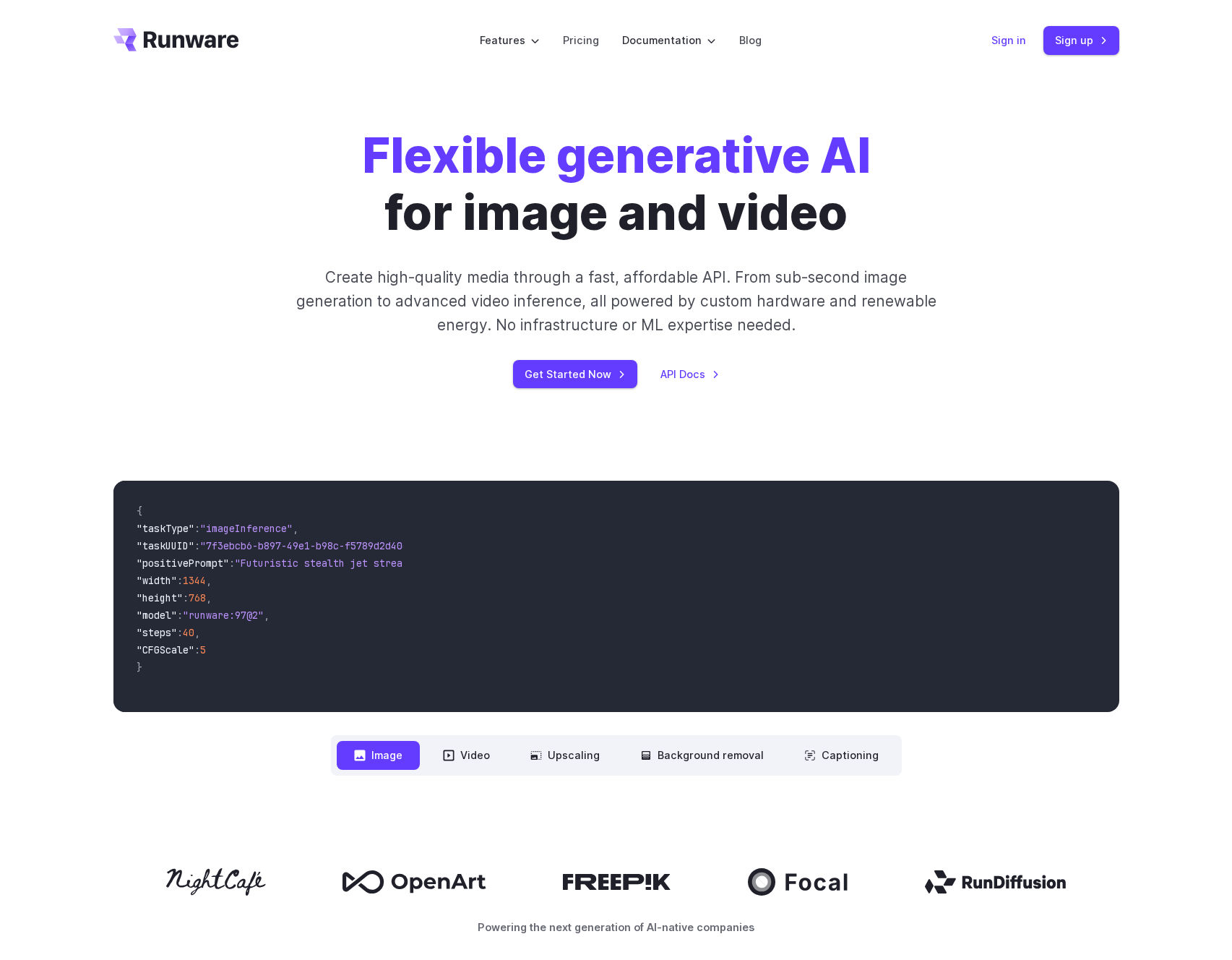
click at [1026, 41] on link "Sign in" at bounding box center [1009, 40] width 35 height 17
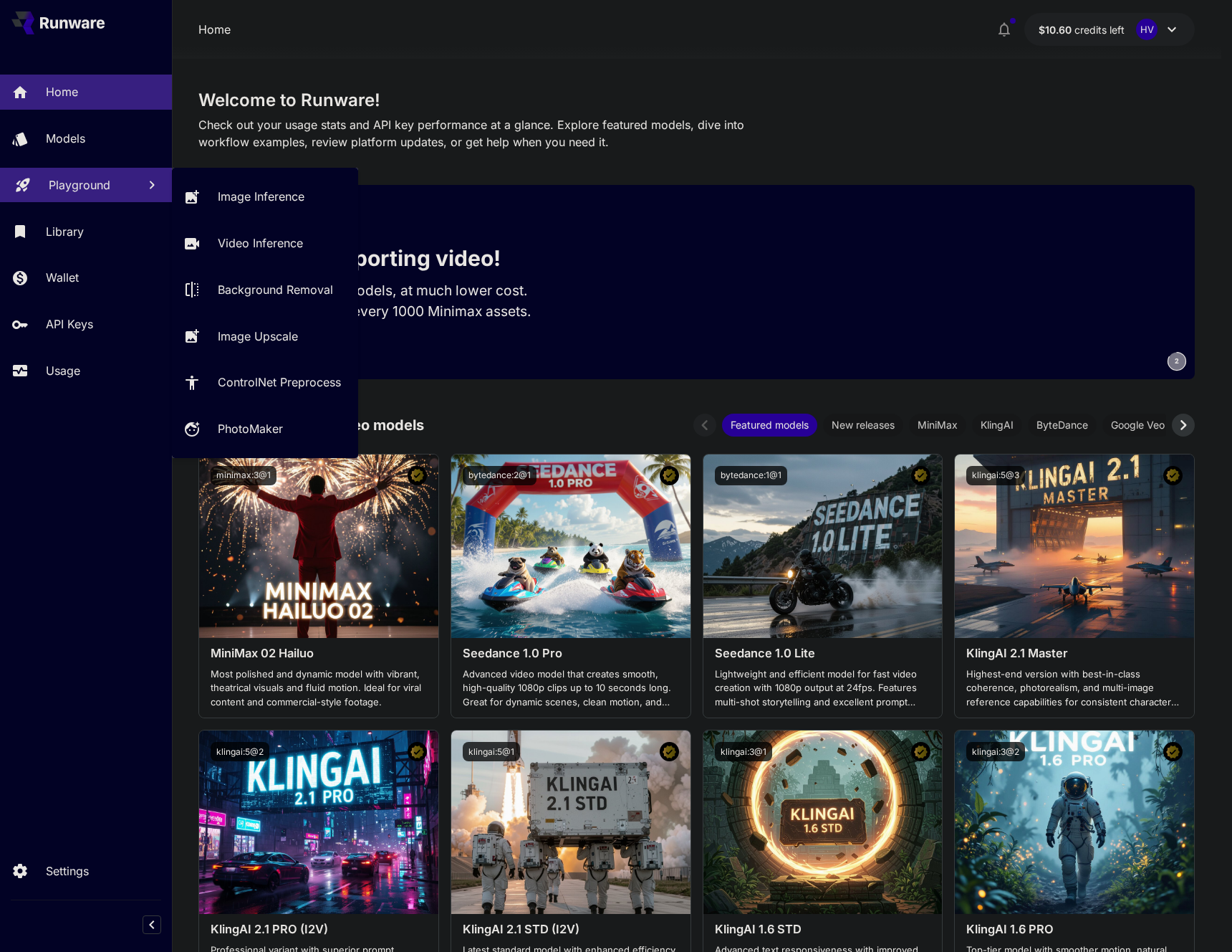
click at [90, 182] on p "Playground" at bounding box center [80, 185] width 62 height 17
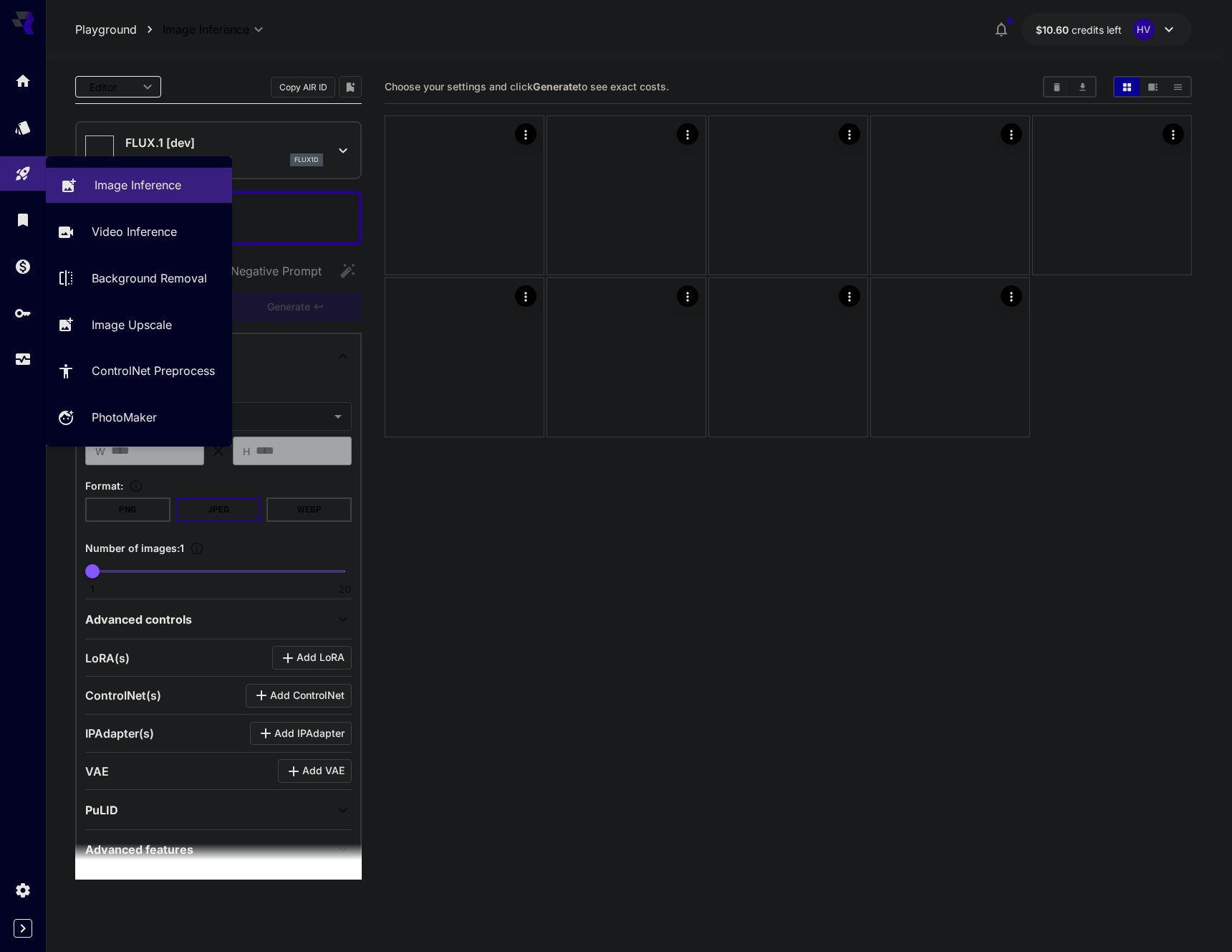
type input "**********"
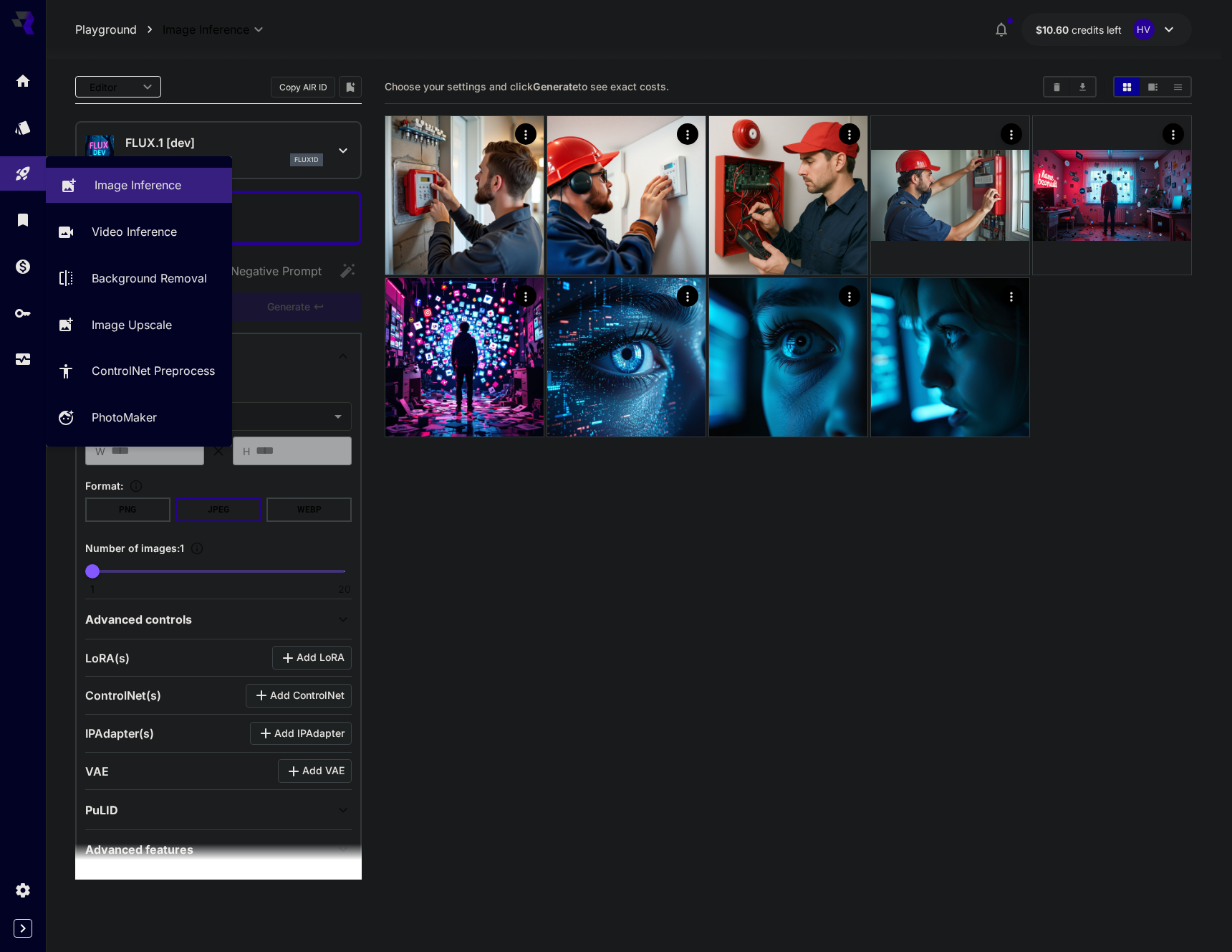
click at [130, 190] on p "Image Inference" at bounding box center [138, 185] width 87 height 17
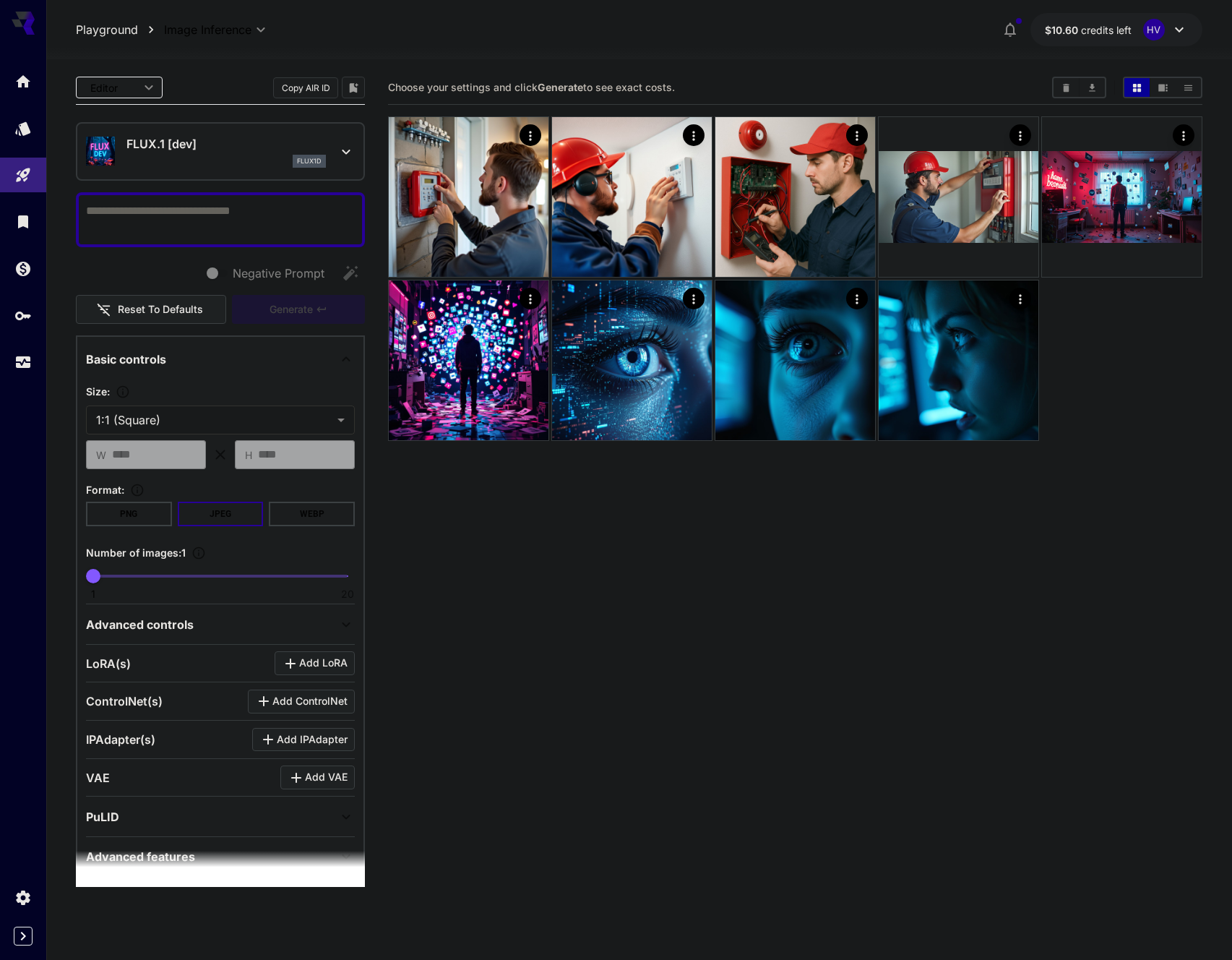
click at [168, 150] on p "FLUX.1 [dev]" at bounding box center [226, 144] width 200 height 17
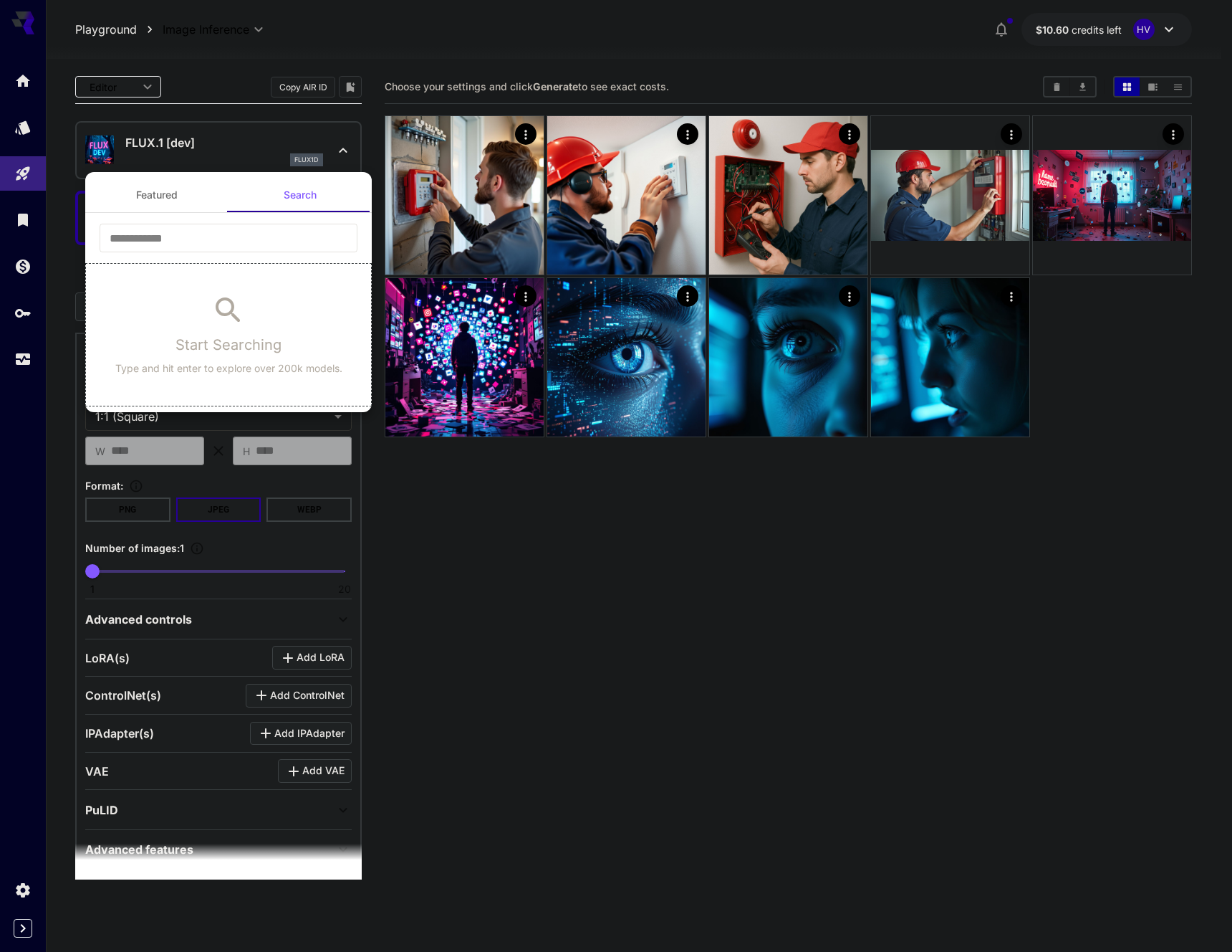
click at [343, 153] on div at bounding box center [616, 476] width 1232 height 952
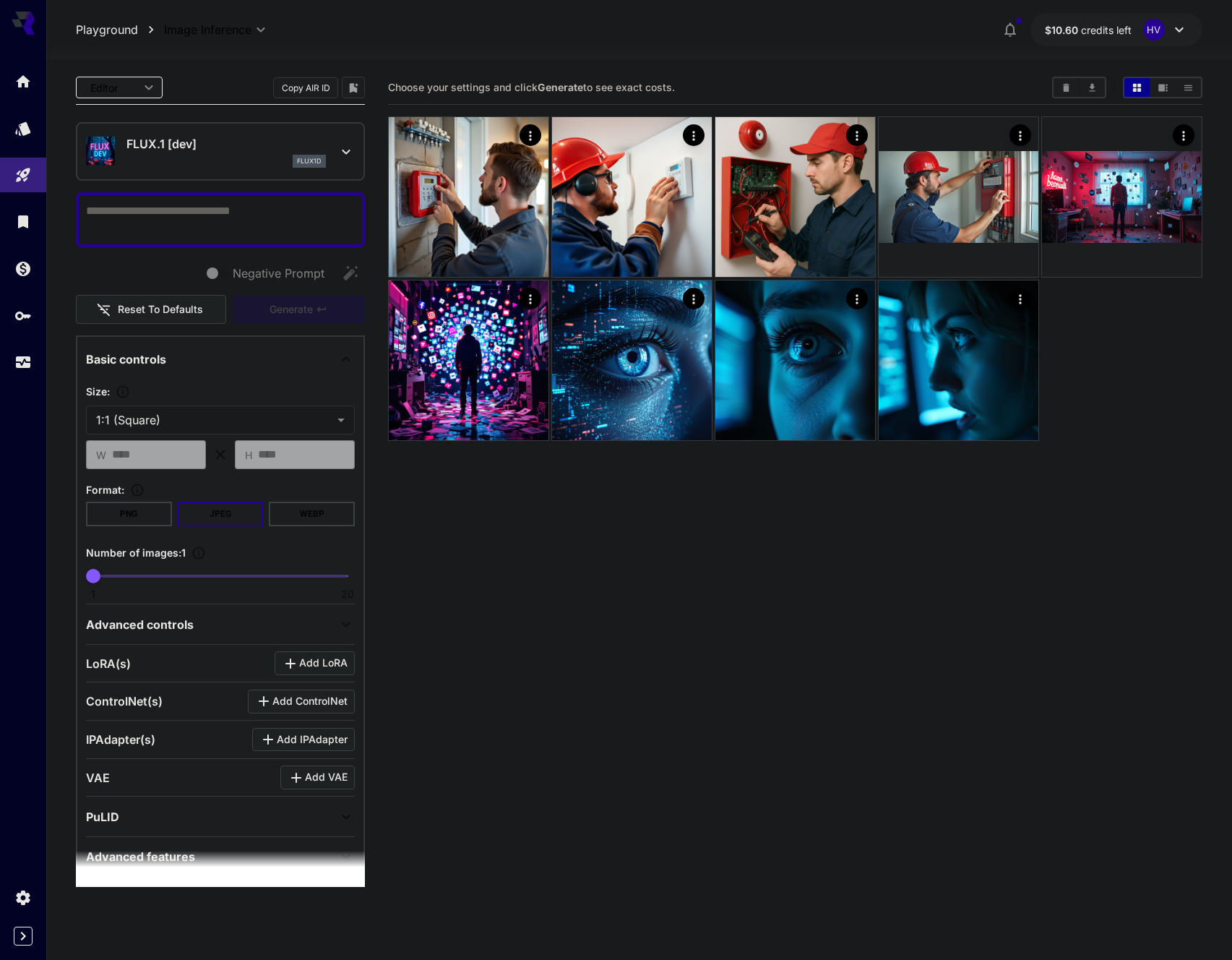
click at [346, 154] on icon at bounding box center [346, 152] width 17 height 17
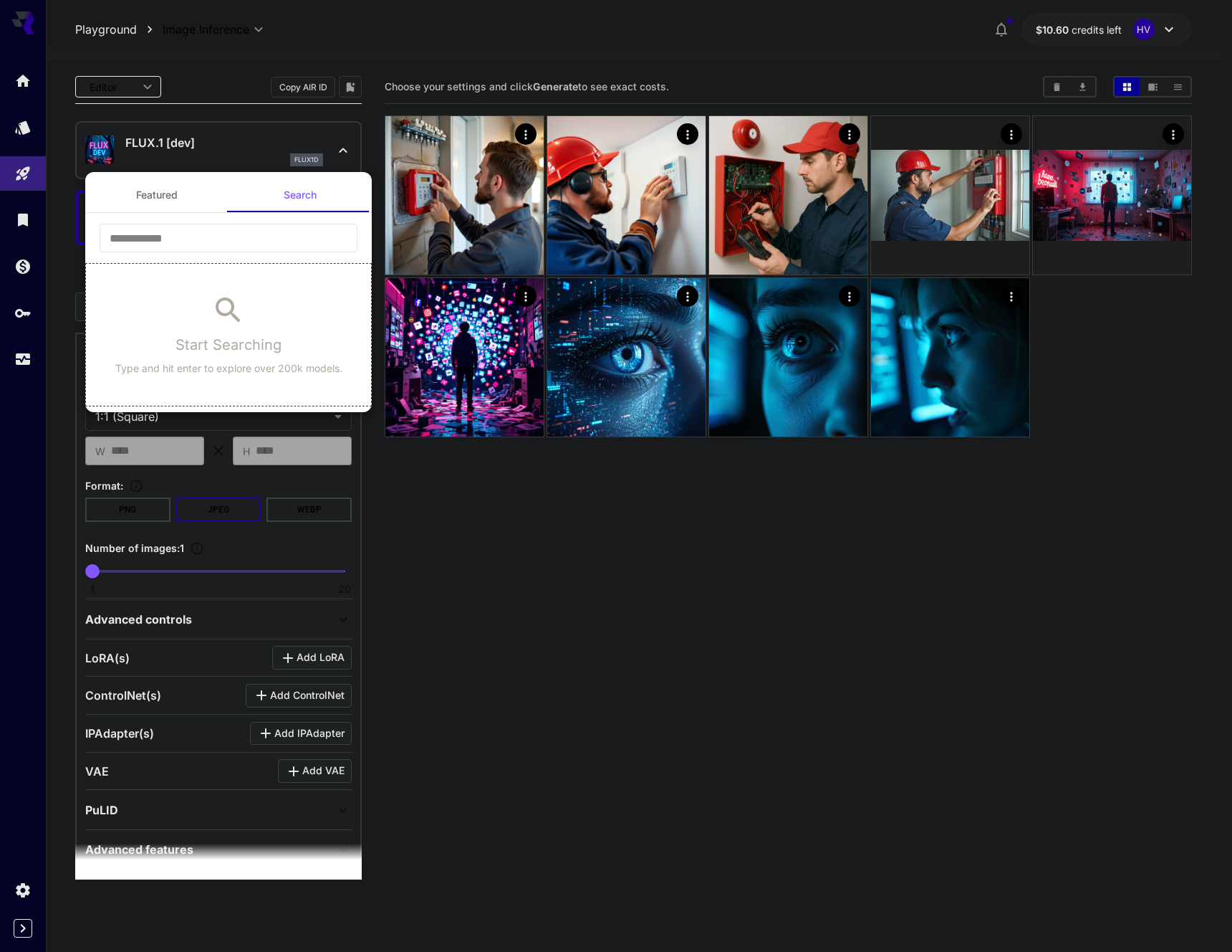
click at [330, 165] on div at bounding box center [616, 476] width 1232 height 952
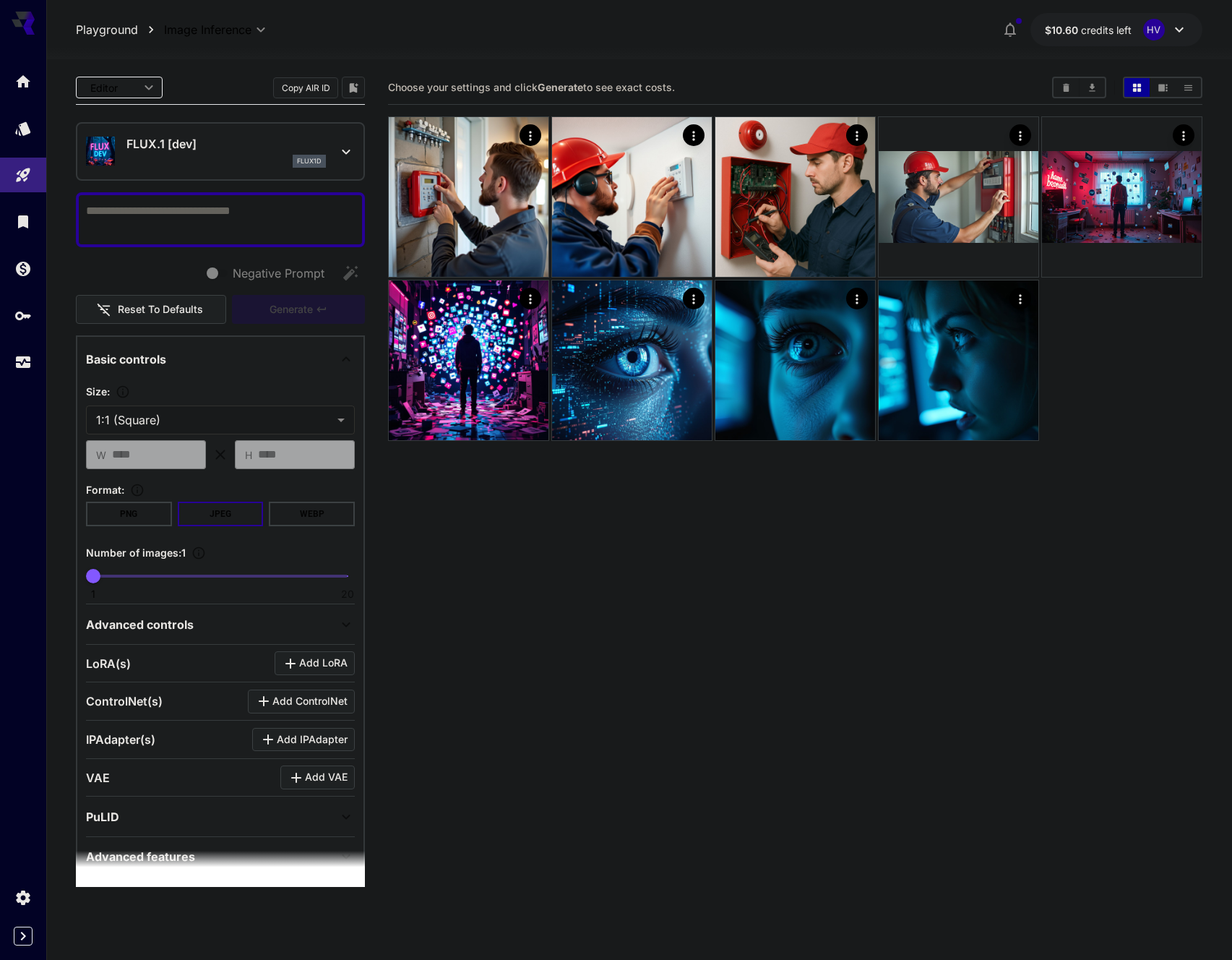
click at [351, 158] on icon at bounding box center [346, 152] width 17 height 17
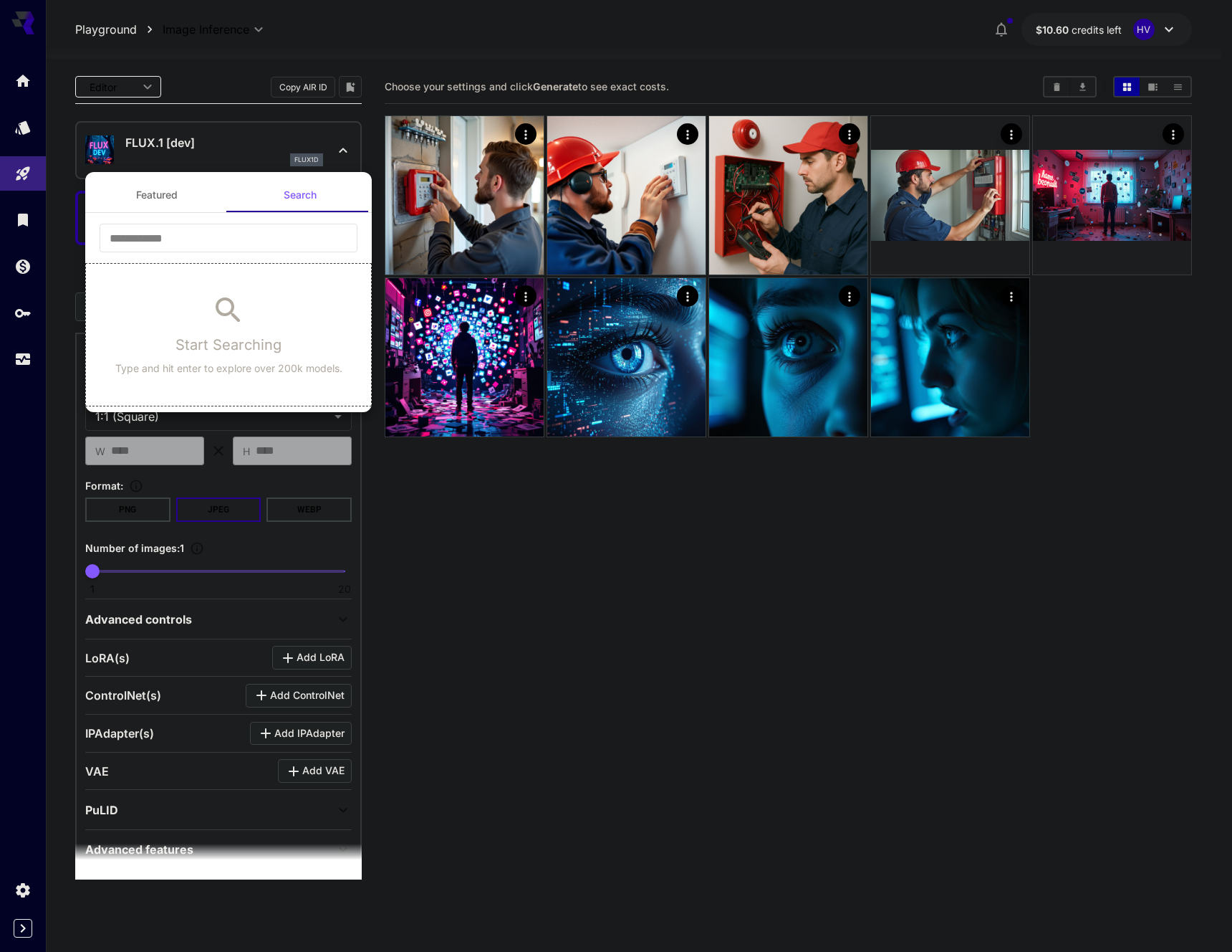
click at [345, 150] on div at bounding box center [616, 476] width 1232 height 952
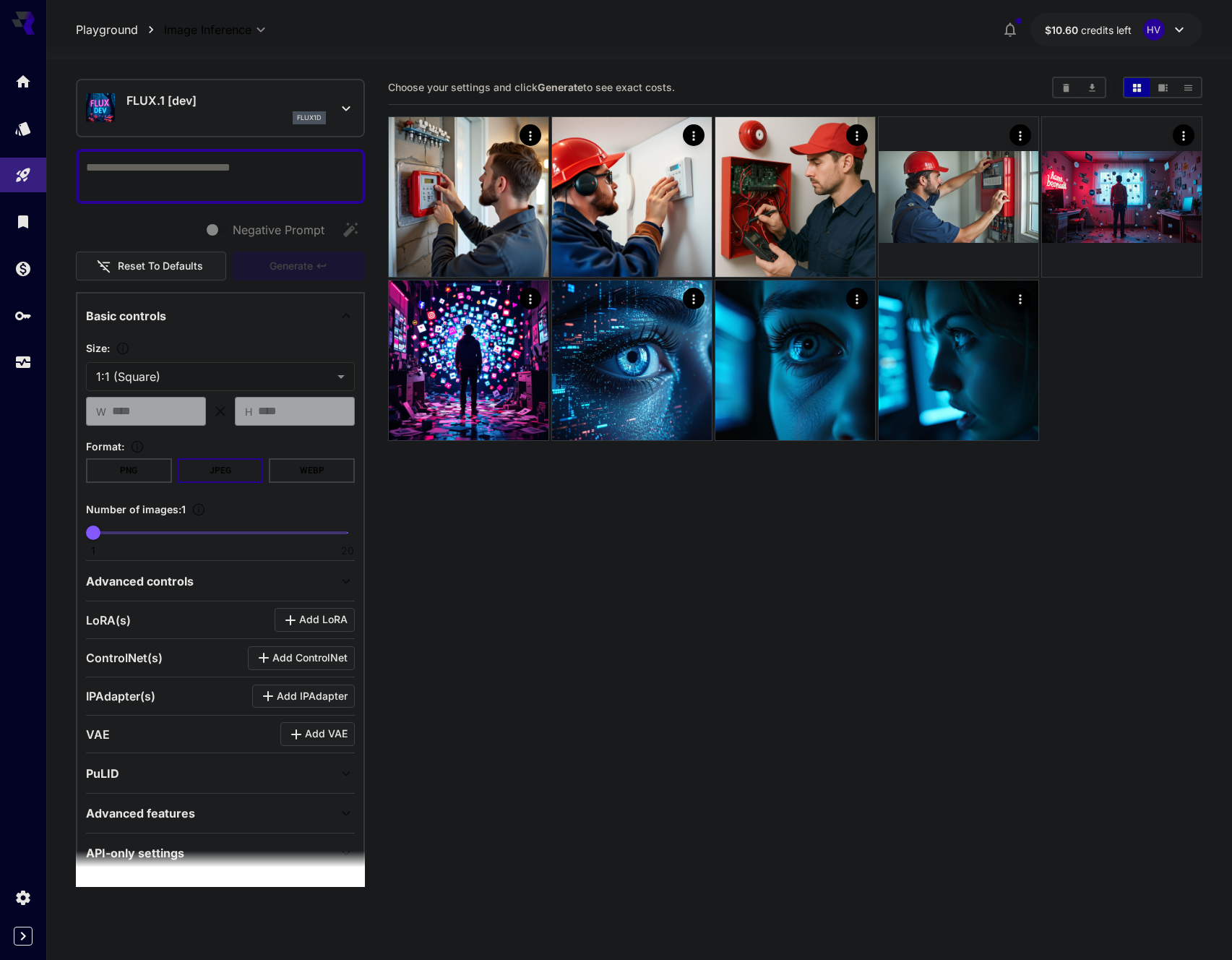
scroll to position [67, 0]
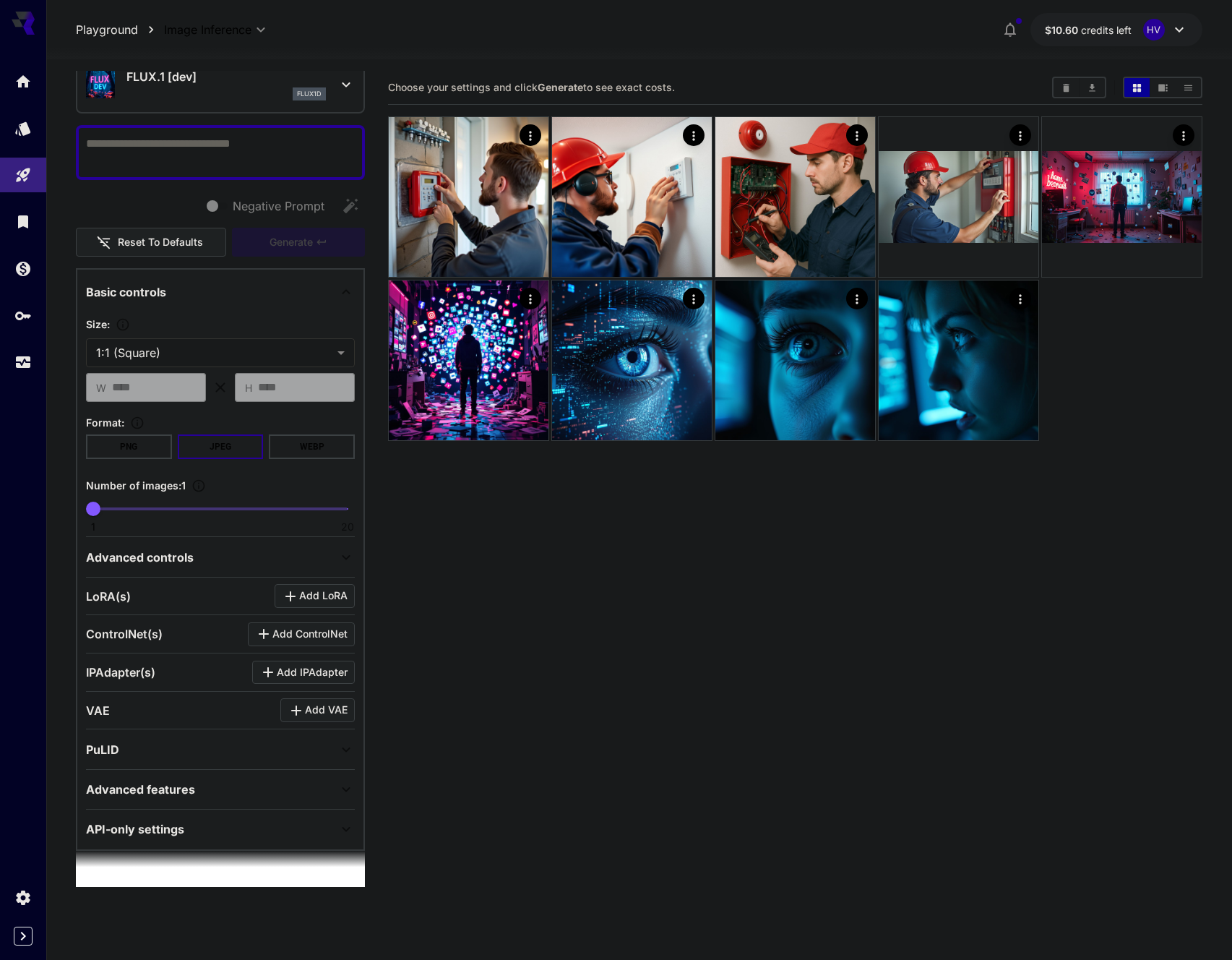
click at [181, 81] on p "FLUX.1 [dev]" at bounding box center [226, 77] width 200 height 17
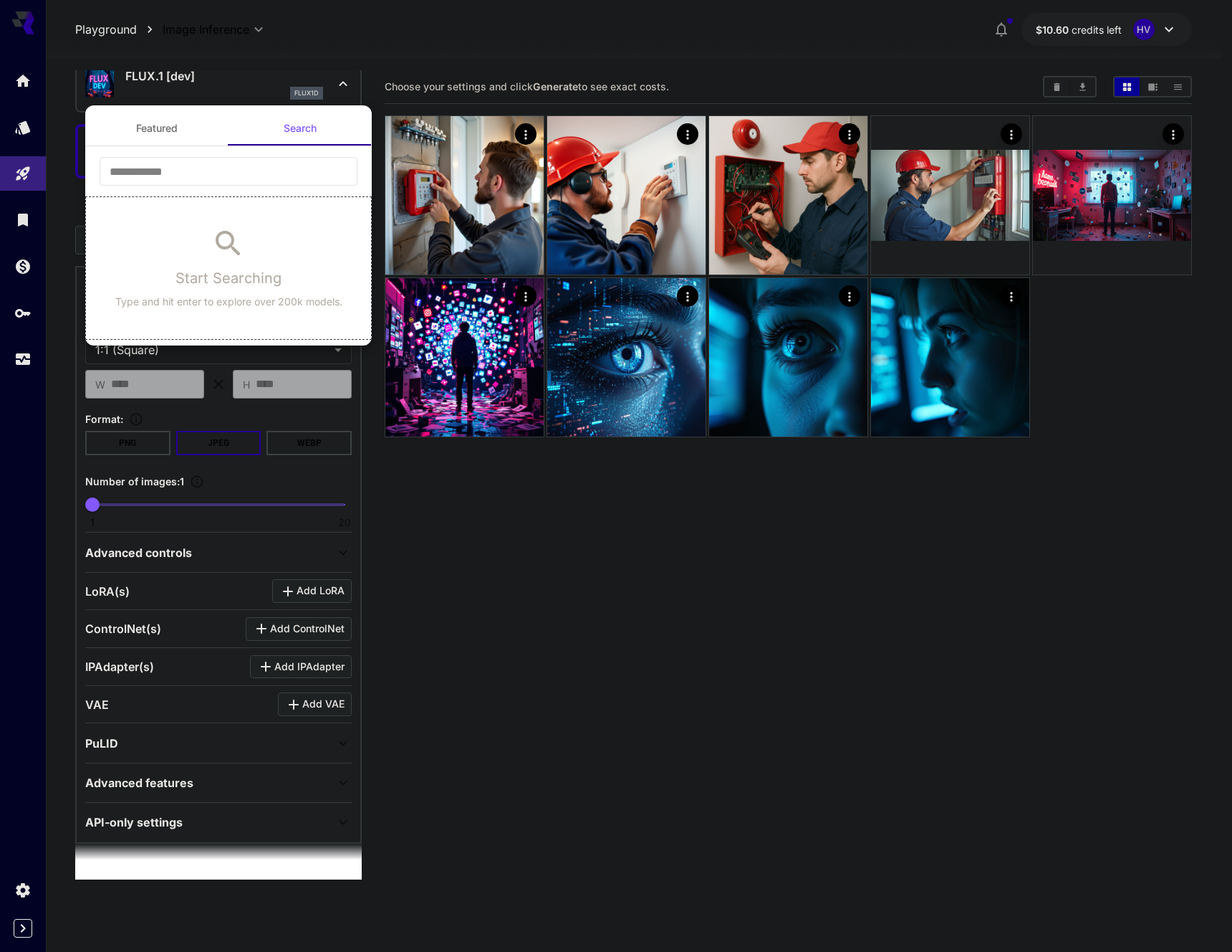
click at [161, 130] on button "Featured" at bounding box center [157, 128] width 143 height 34
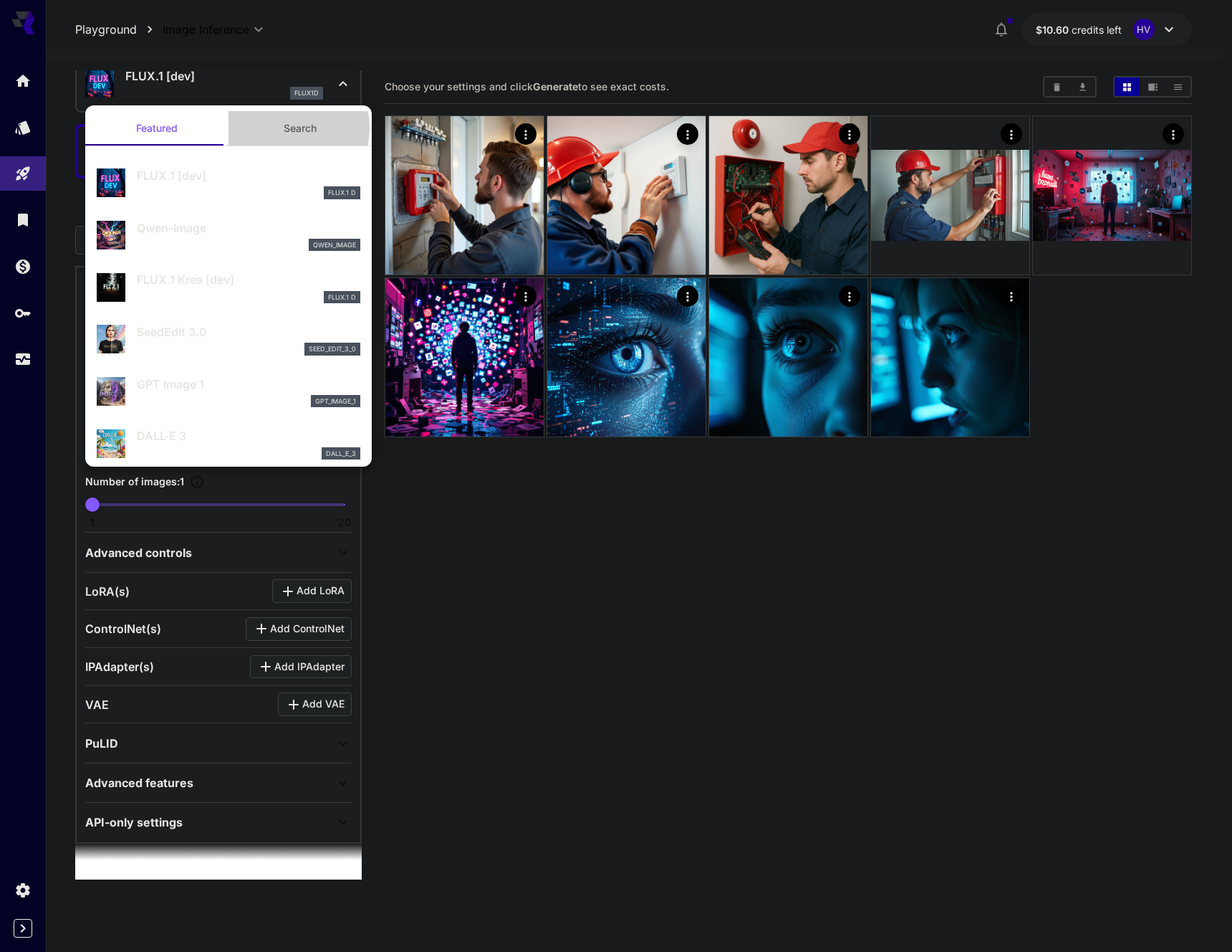
click at [274, 128] on button "Search" at bounding box center [300, 128] width 143 height 34
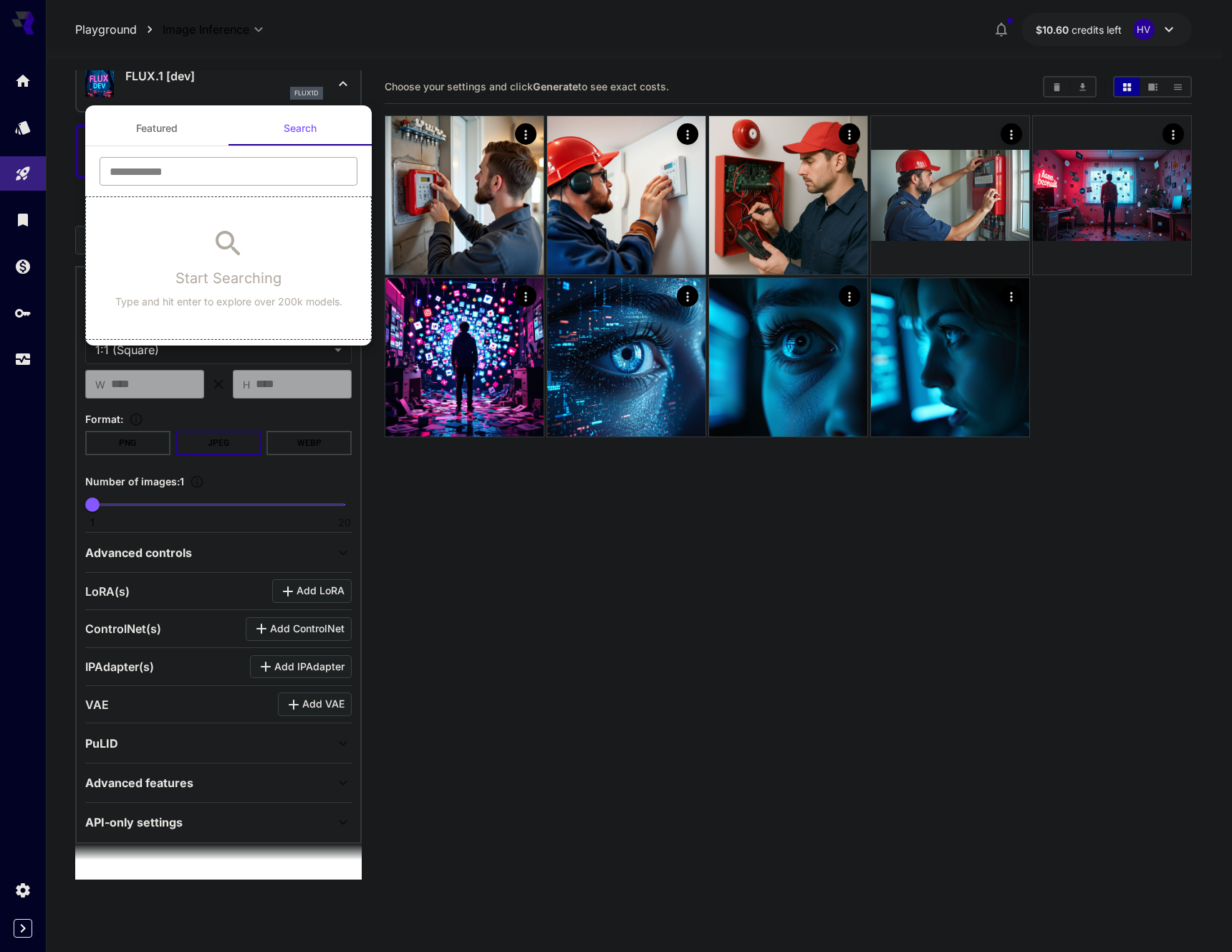
click at [160, 180] on input "text" at bounding box center [229, 171] width 258 height 29
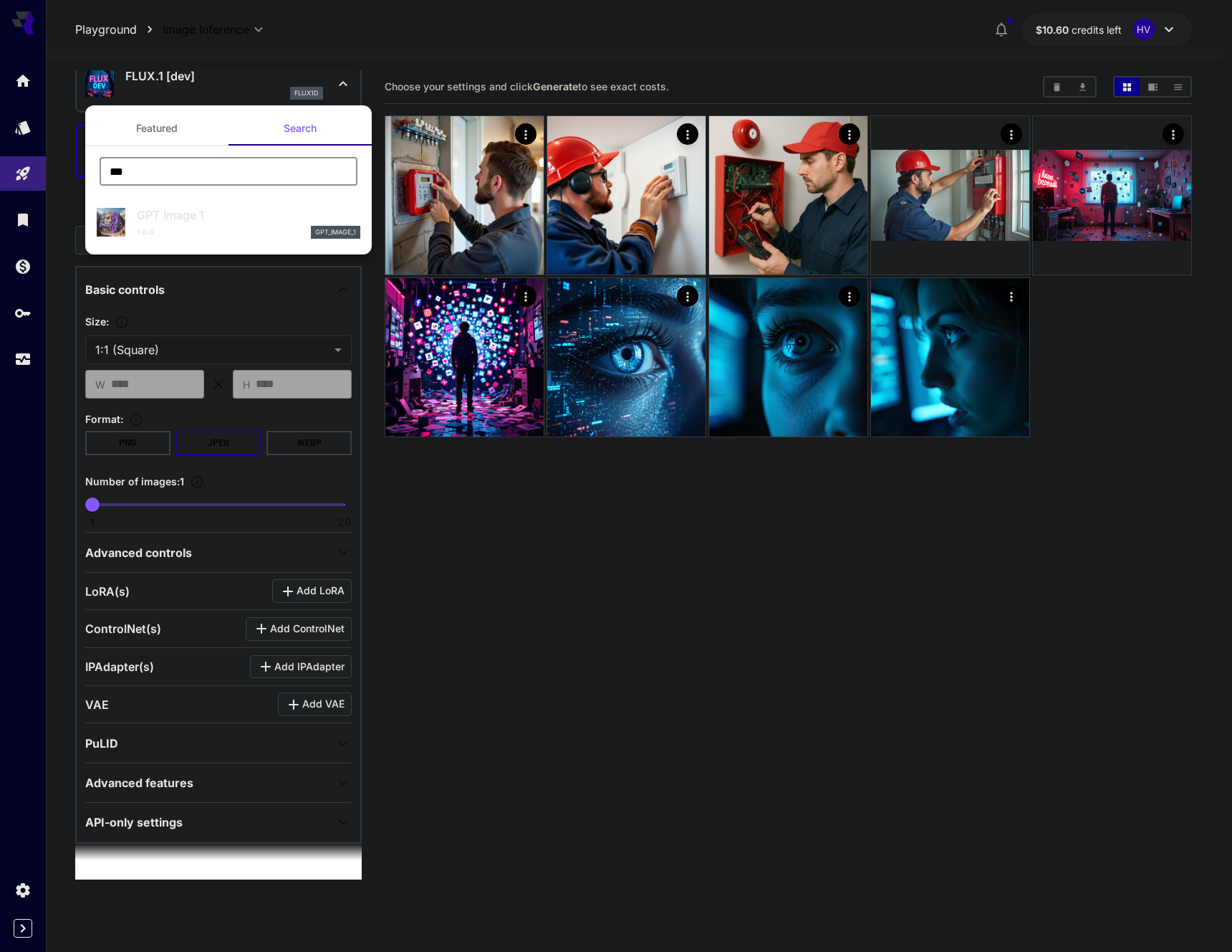
type input "***"
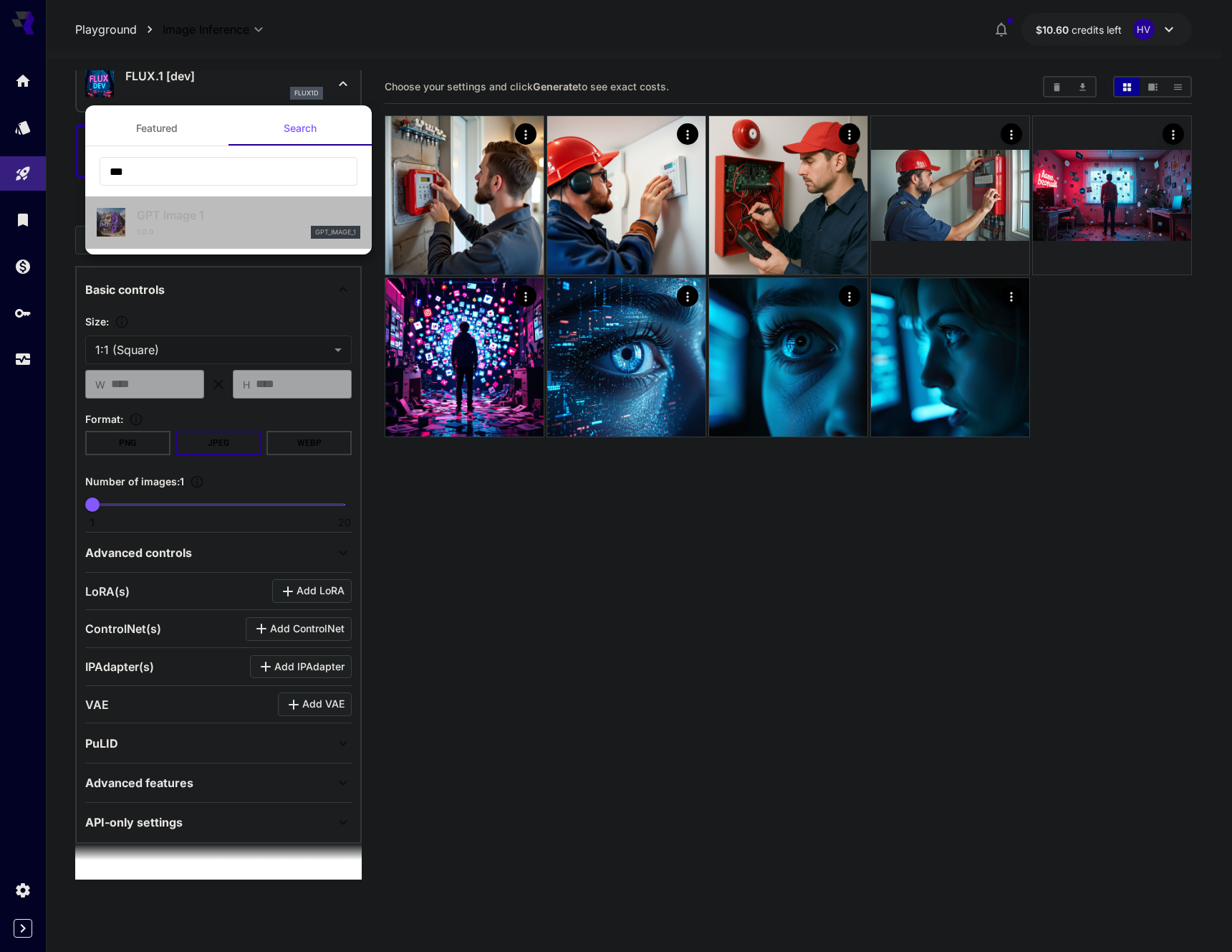
click at [176, 229] on div "1.0.0 gpt_image_1" at bounding box center [249, 232] width 224 height 13
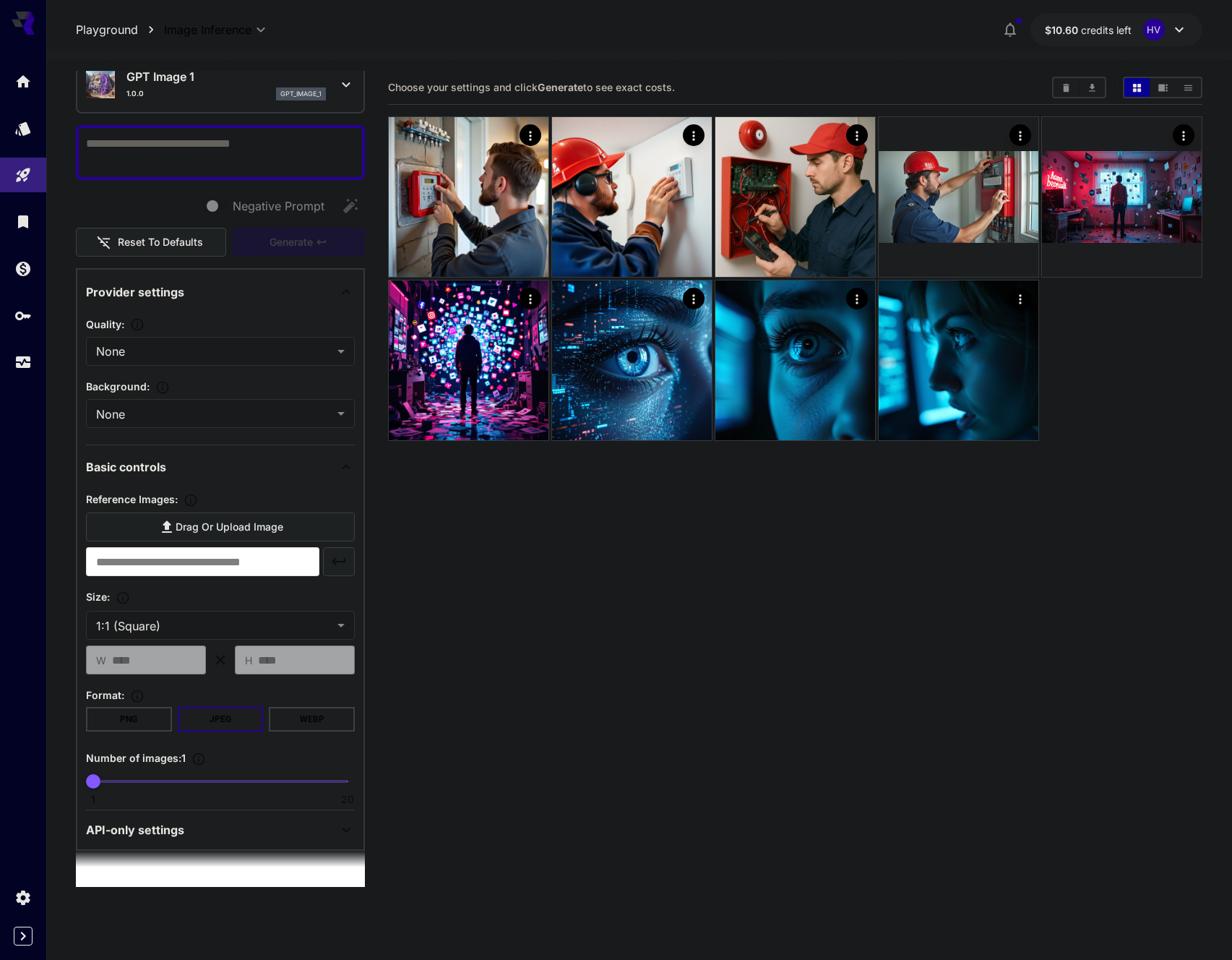
click at [210, 145] on textarea "Negative Prompt" at bounding box center [221, 153] width 269 height 35
paste textarea "**********"
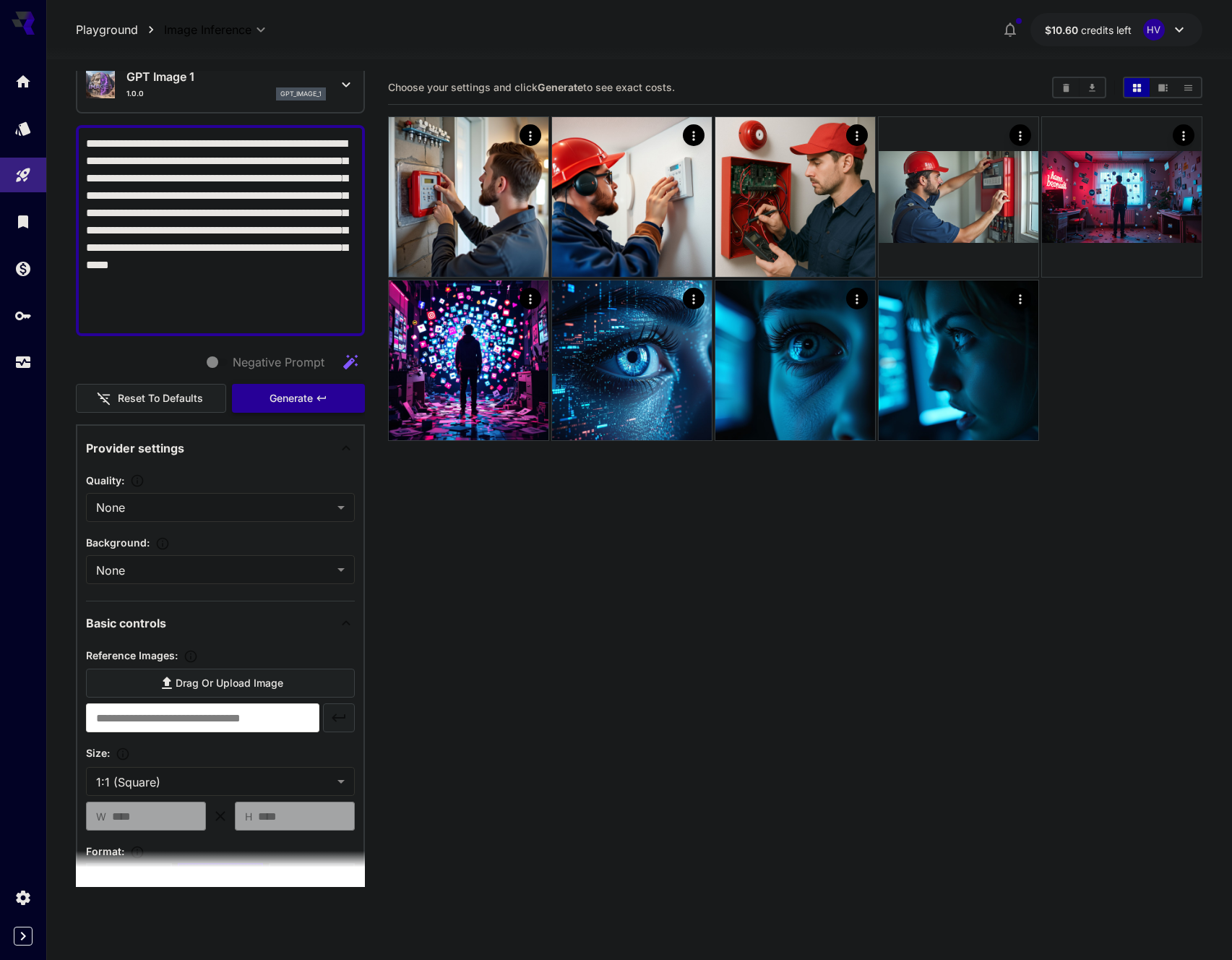
type textarea "**********"
click at [313, 398] on button "Generate" at bounding box center [299, 398] width 133 height 30
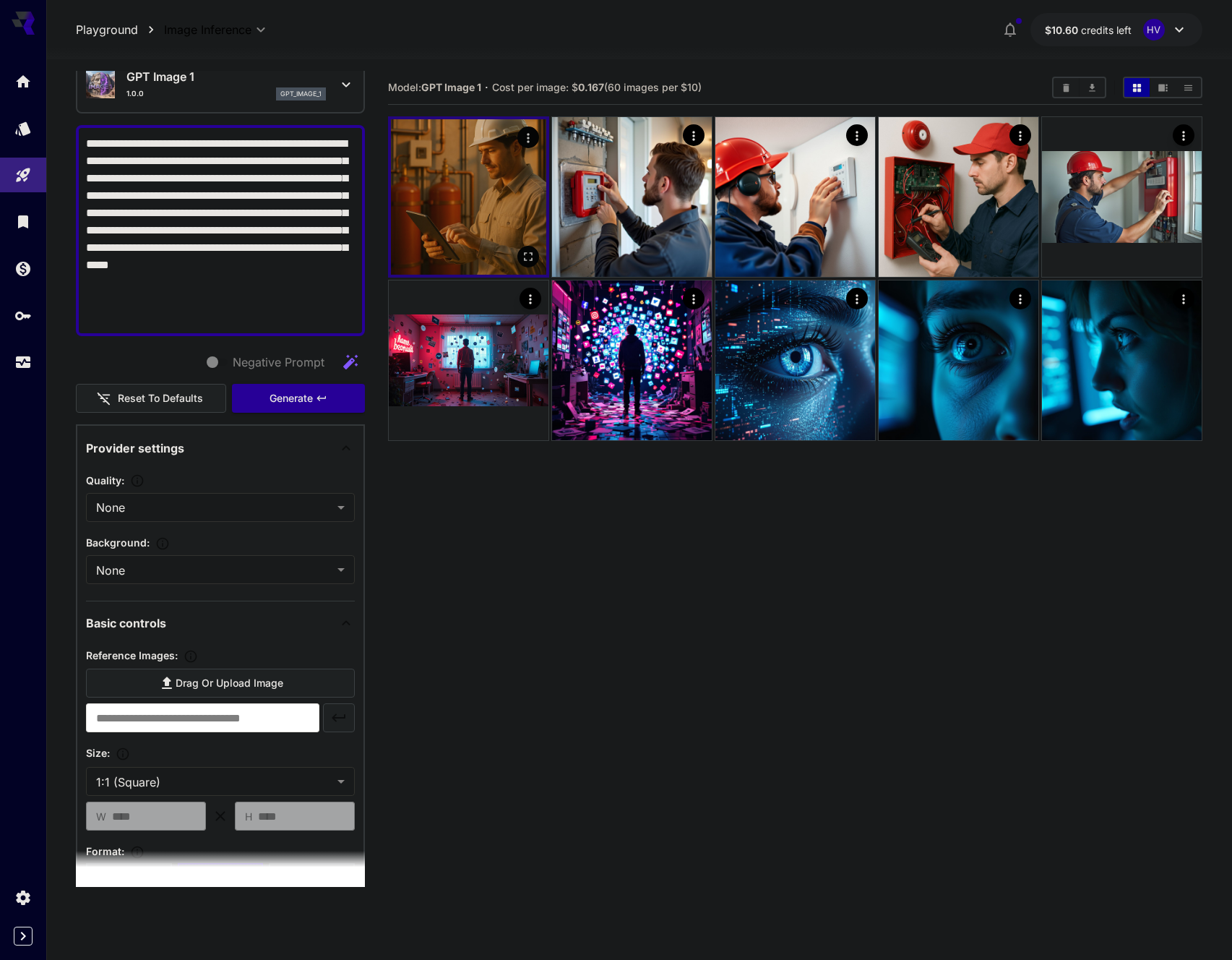
click at [489, 215] on img at bounding box center [469, 197] width 155 height 155
click at [490, 195] on img at bounding box center [469, 197] width 155 height 155
click at [527, 263] on icon "Open in fullscreen" at bounding box center [529, 257] width 14 height 14
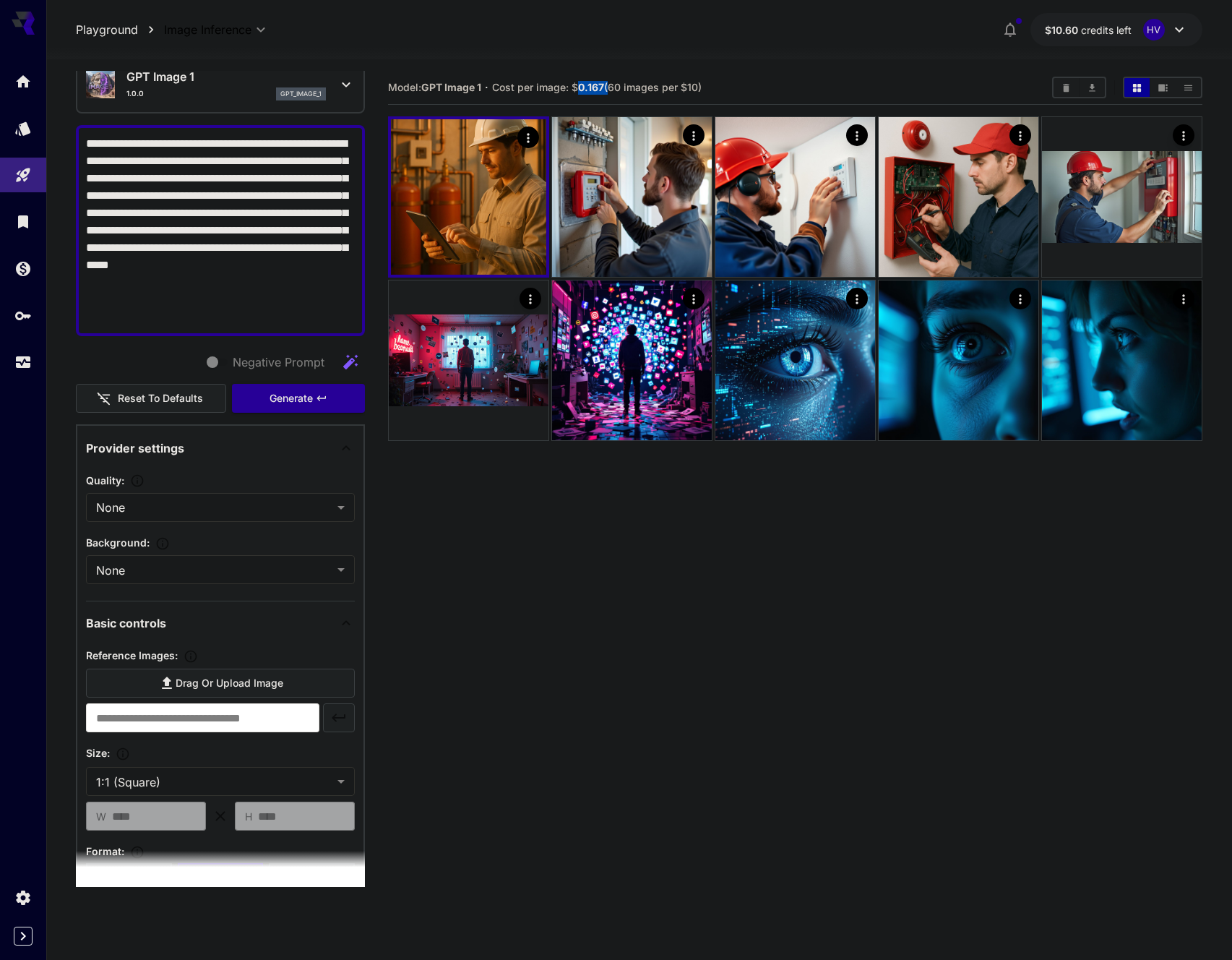
drag, startPoint x: 609, startPoint y: 88, endPoint x: 581, endPoint y: 89, distance: 28.0
click at [581, 89] on span "Cost per image: $ 0.167 (60 images per $10)" at bounding box center [597, 87] width 210 height 12
copy span "0.167"
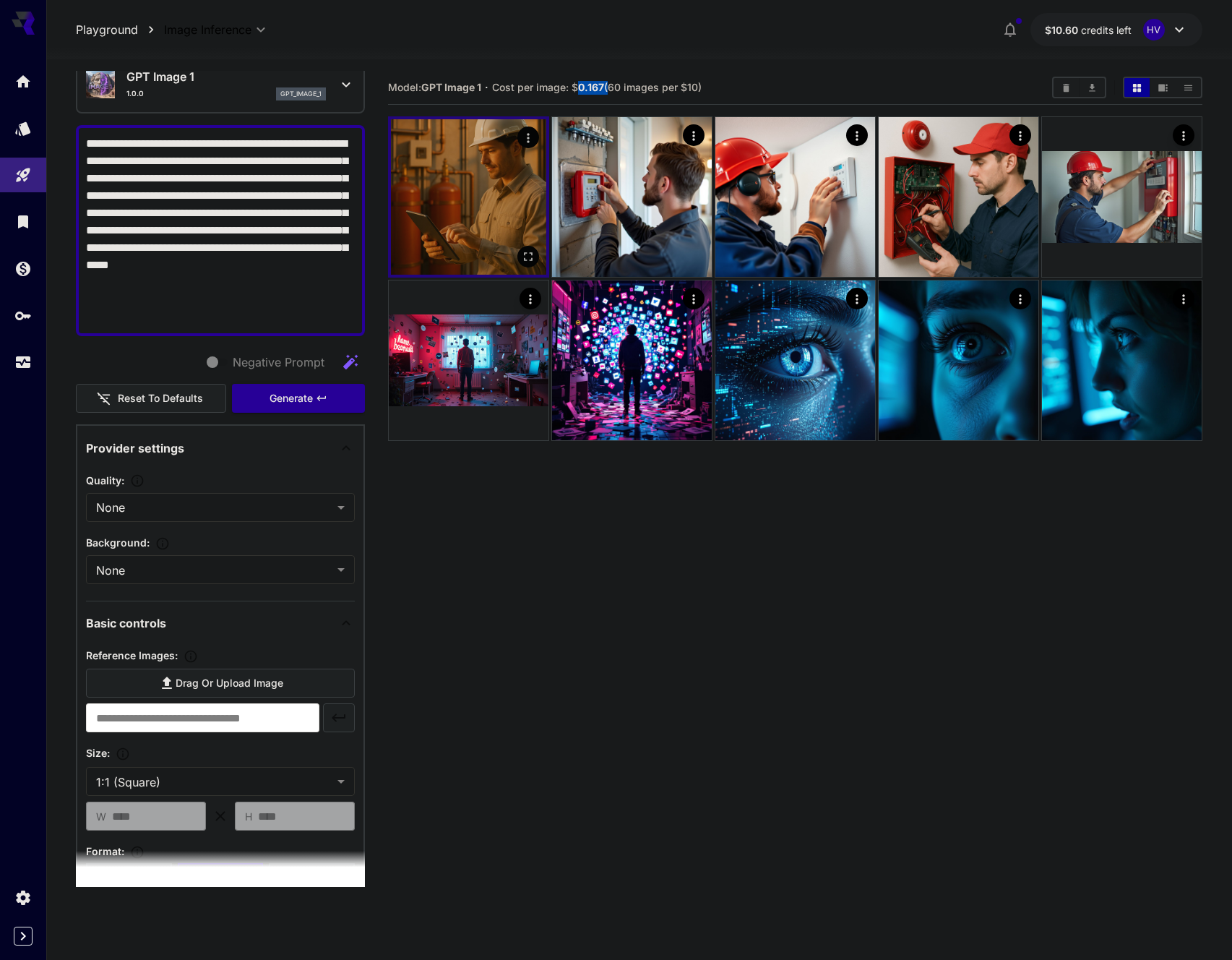
click at [486, 196] on img at bounding box center [469, 197] width 155 height 155
click at [478, 218] on img at bounding box center [469, 197] width 155 height 155
click at [495, 250] on img at bounding box center [469, 197] width 155 height 155
click at [532, 256] on icon "Open in fullscreen" at bounding box center [529, 257] width 14 height 14
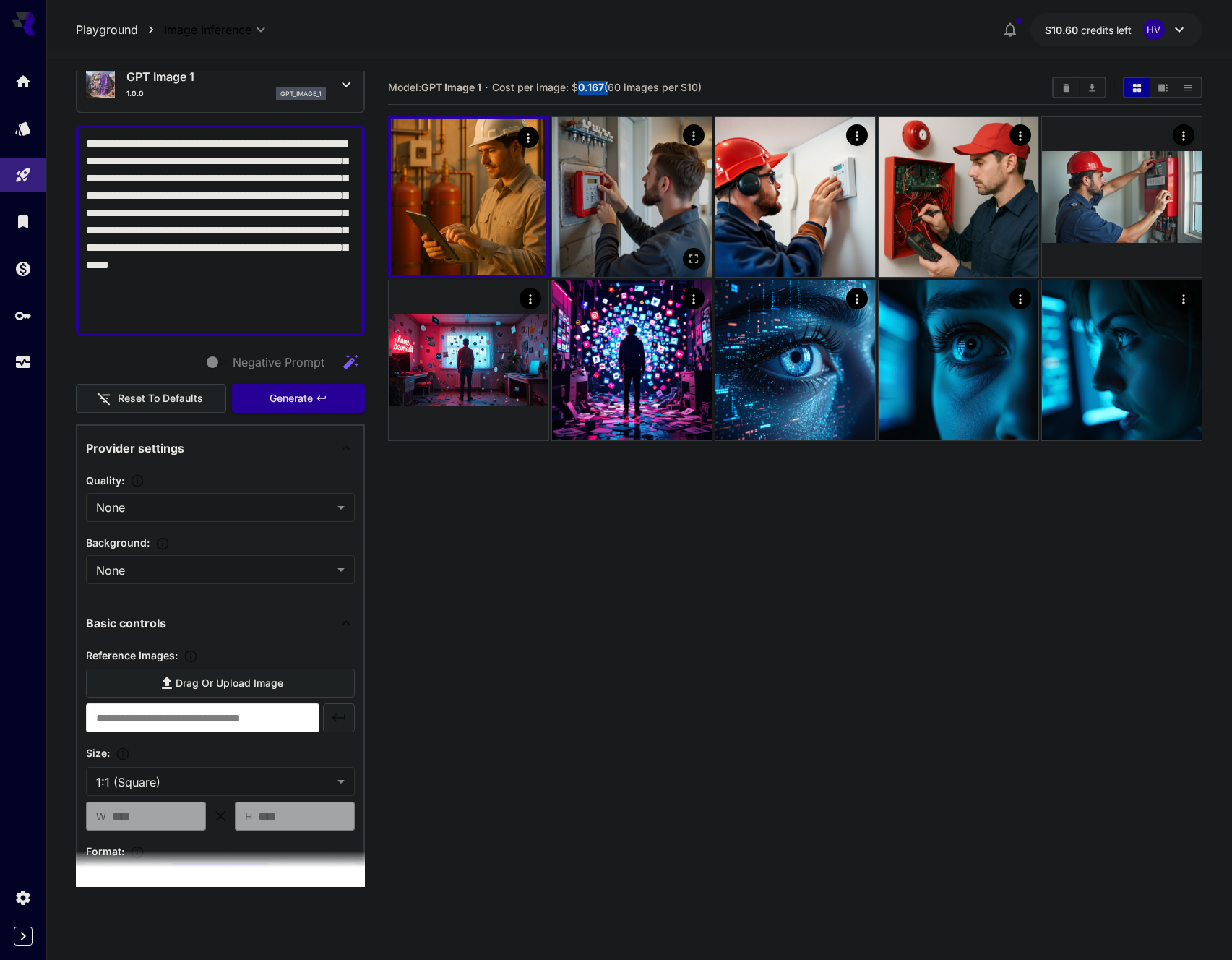
click at [659, 220] on img at bounding box center [632, 197] width 160 height 160
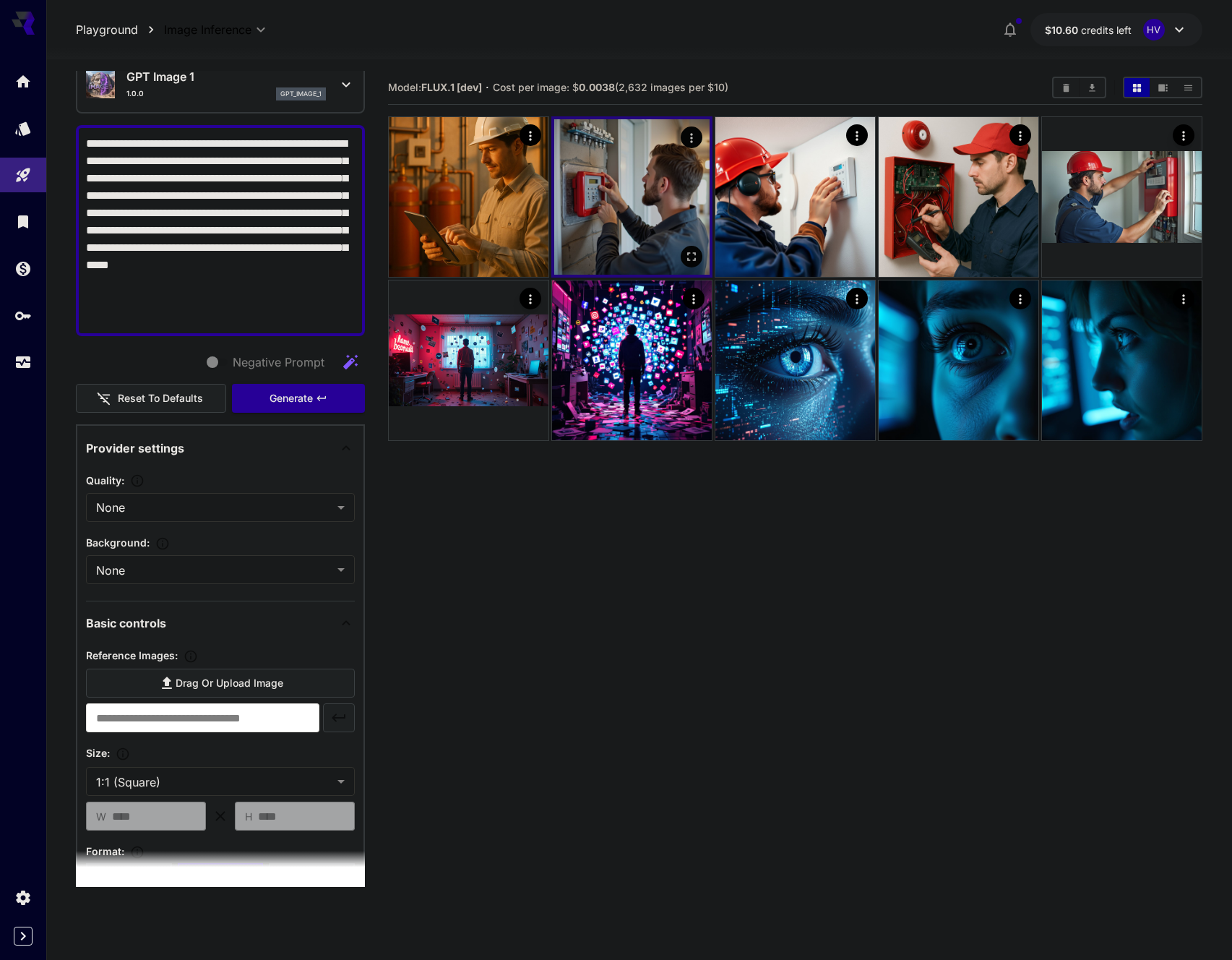
click at [660, 221] on img at bounding box center [632, 197] width 155 height 155
click at [695, 257] on icon "Open in fullscreen" at bounding box center [692, 257] width 14 height 14
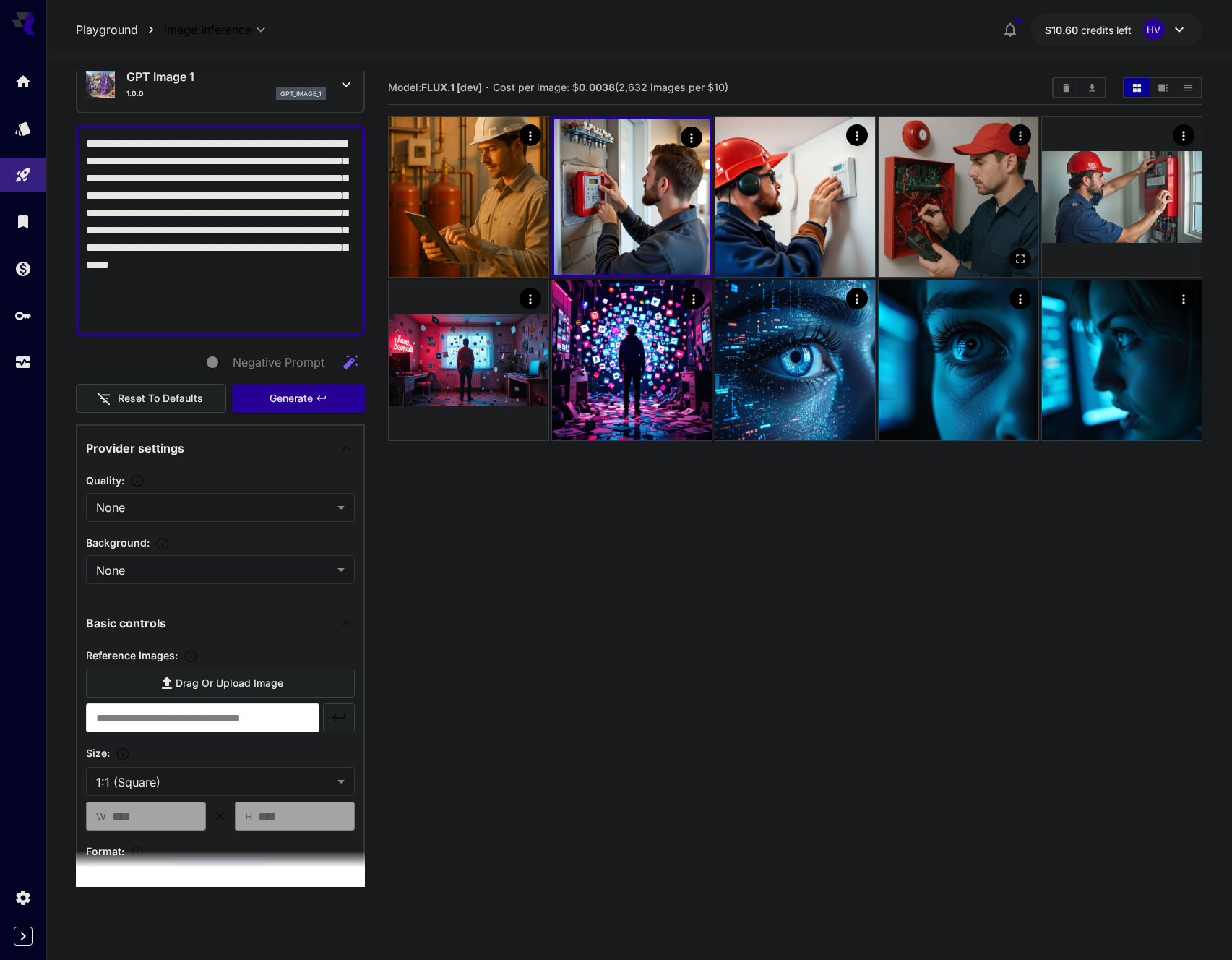
click at [944, 195] on img at bounding box center [959, 197] width 160 height 160
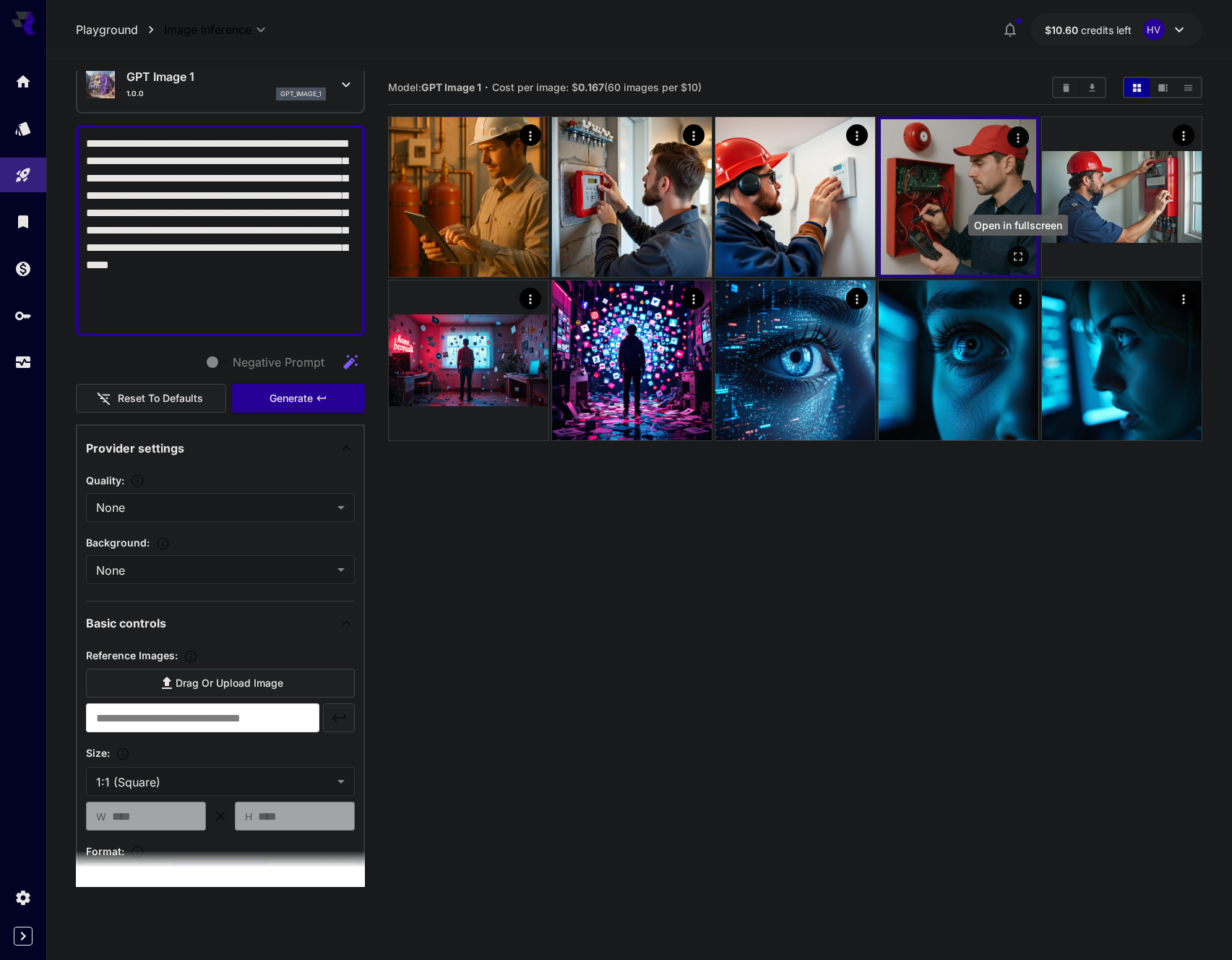
click at [1020, 253] on icon "Open in fullscreen" at bounding box center [1019, 257] width 14 height 14
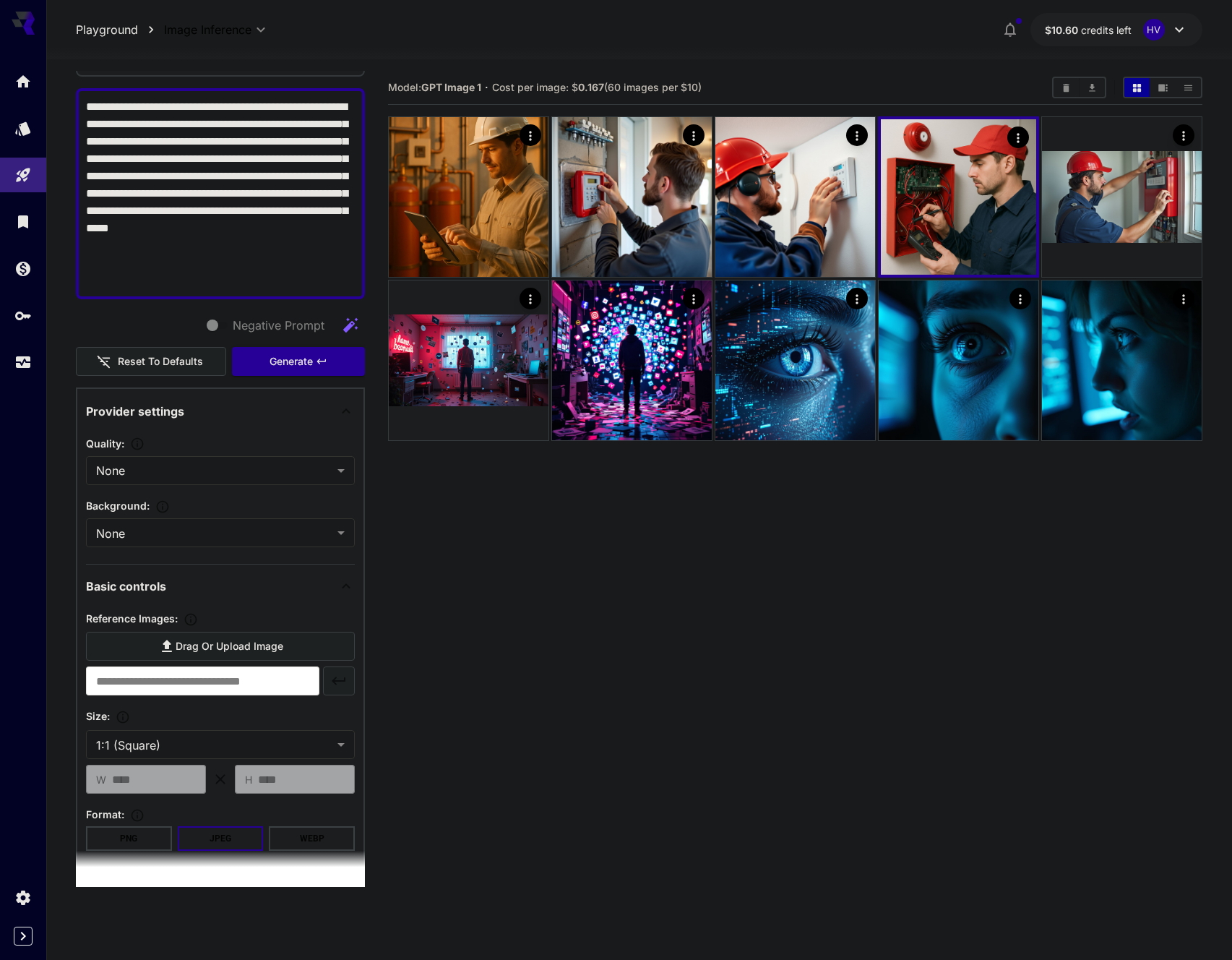
scroll to position [113, 0]
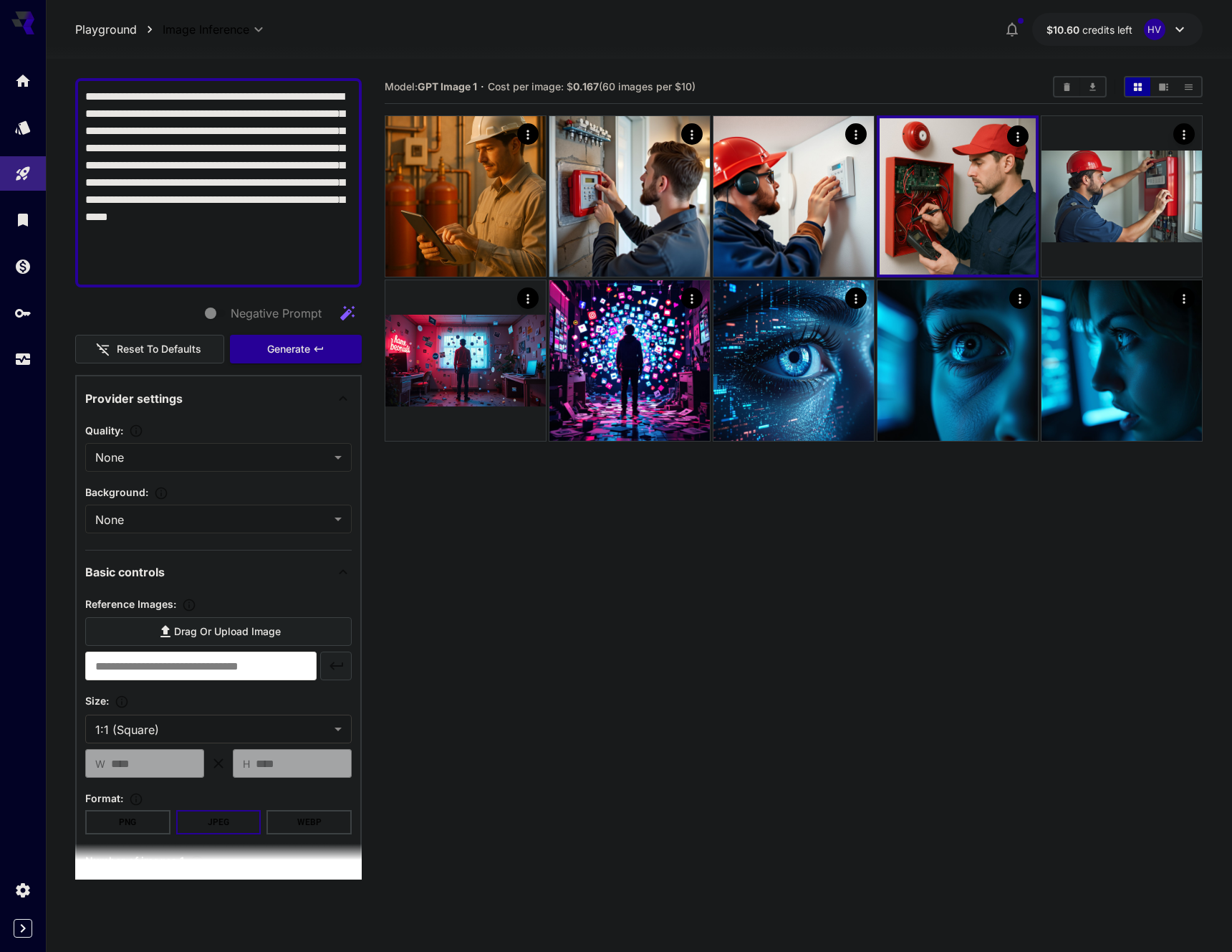
click at [135, 733] on body "**********" at bounding box center [616, 532] width 1232 height 1065
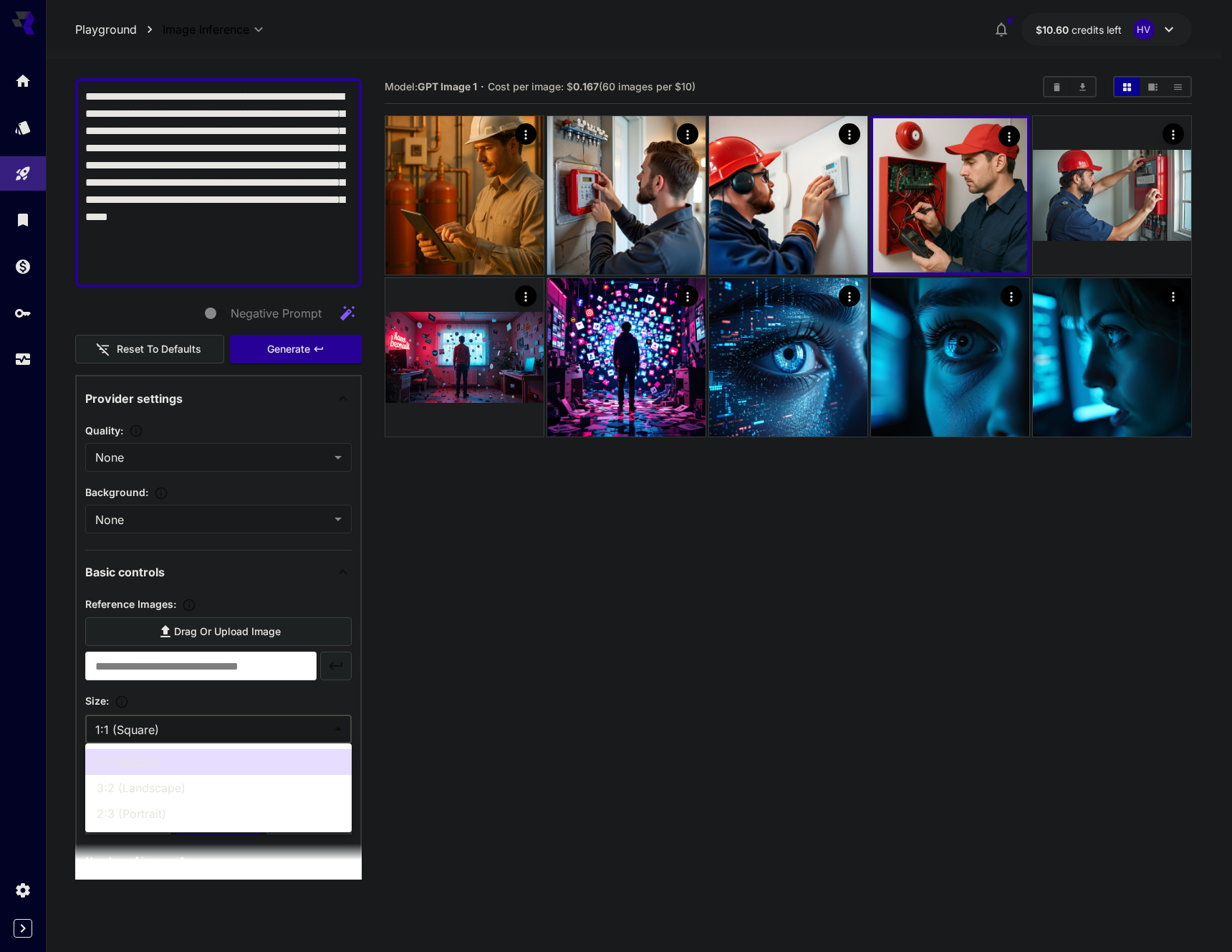
click at [142, 791] on span "3:2 (Landscape)" at bounding box center [219, 788] width 244 height 17
type input "**********"
type input "****"
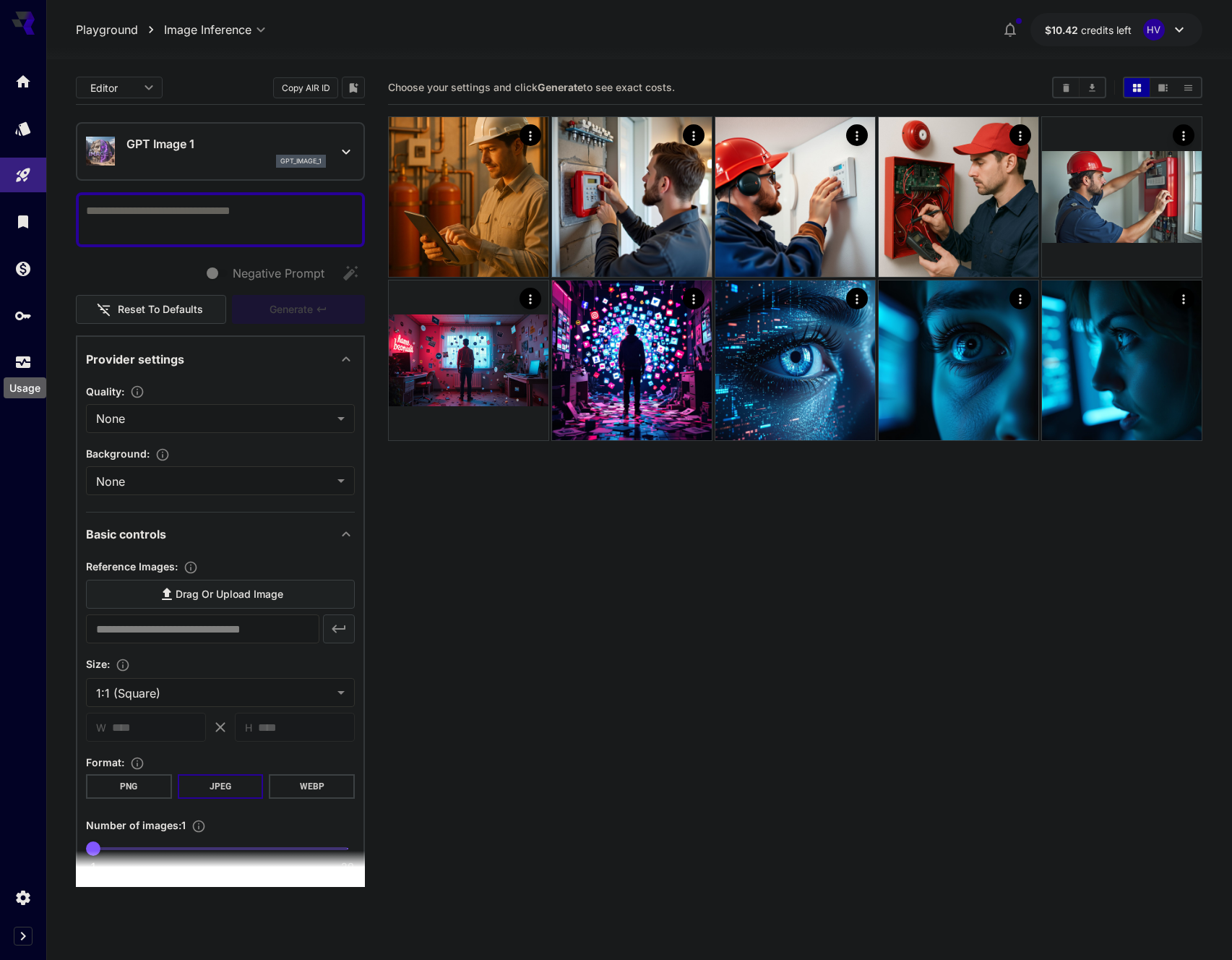
click at [30, 368] on div "Usage" at bounding box center [25, 383] width 46 height 33
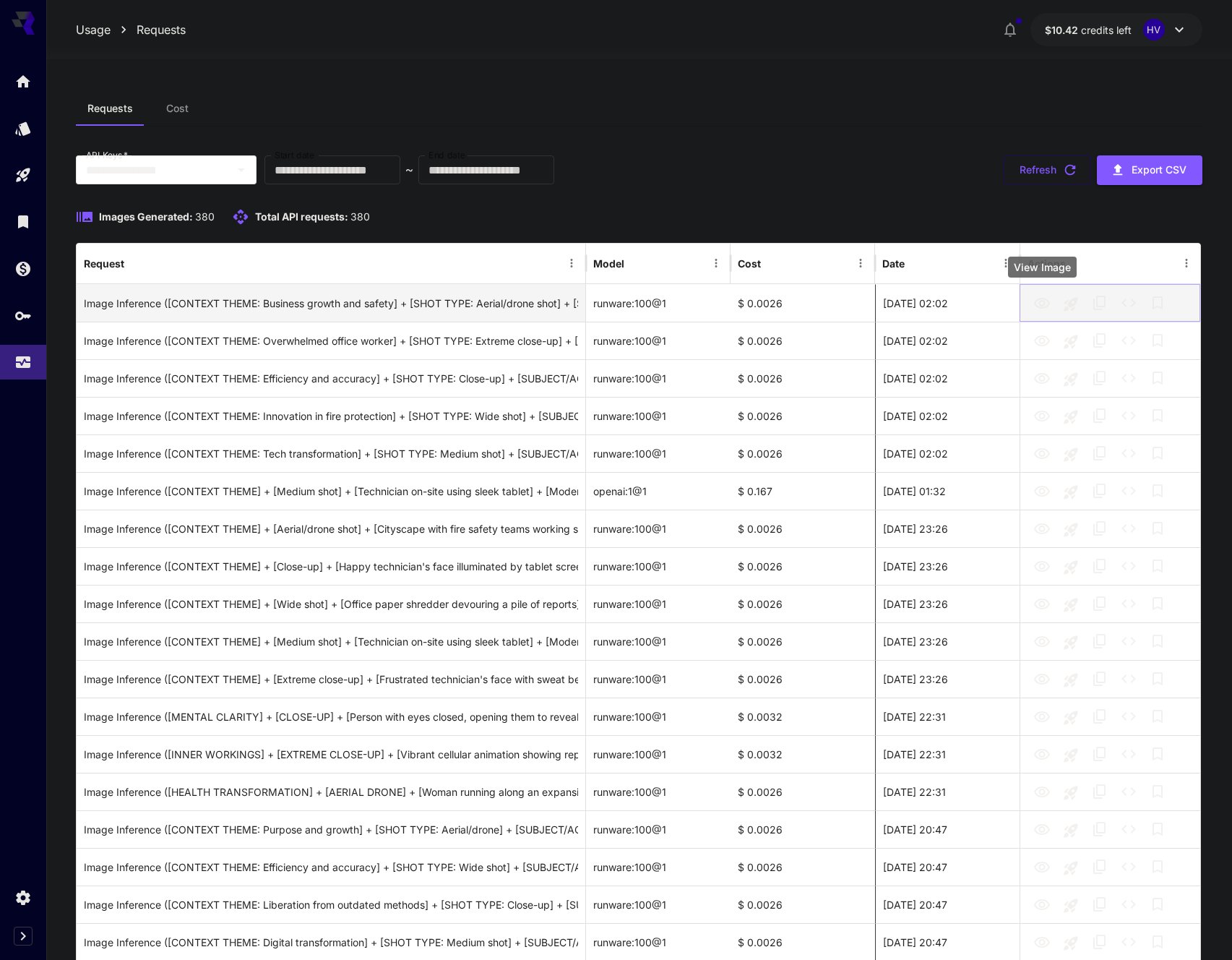
click at [1046, 302] on icon "View Image" at bounding box center [1043, 304] width 17 height 17
